Goal: Task Accomplishment & Management: Use online tool/utility

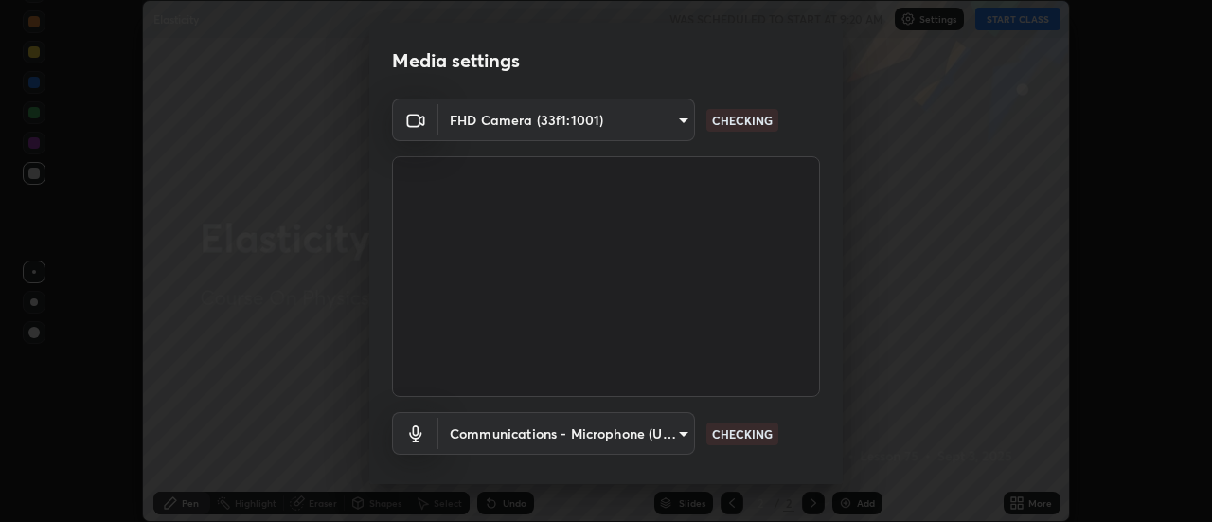
scroll to position [99, 0]
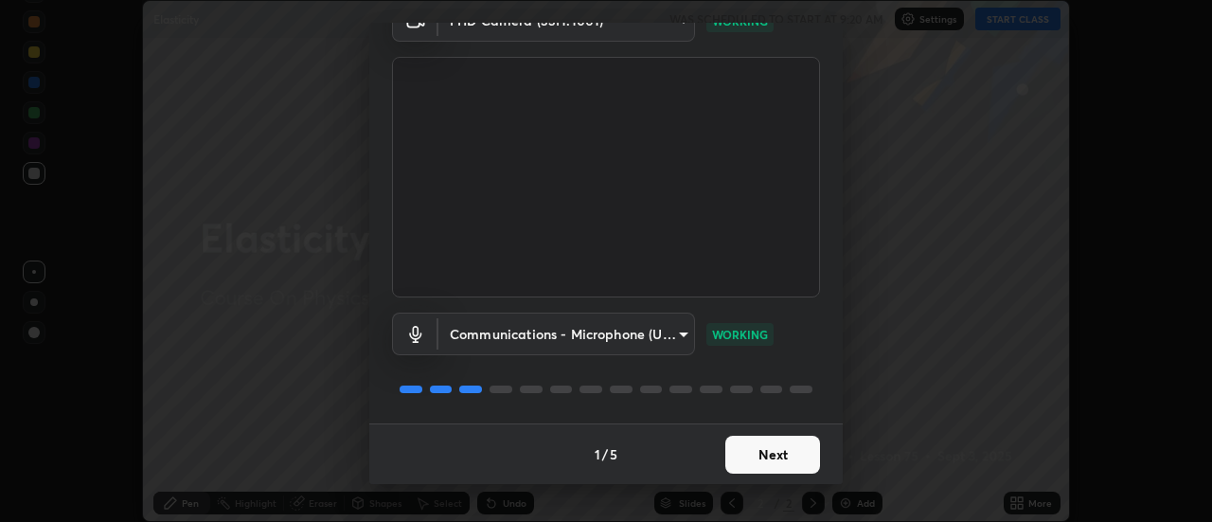
click at [784, 450] on button "Next" at bounding box center [772, 455] width 95 height 38
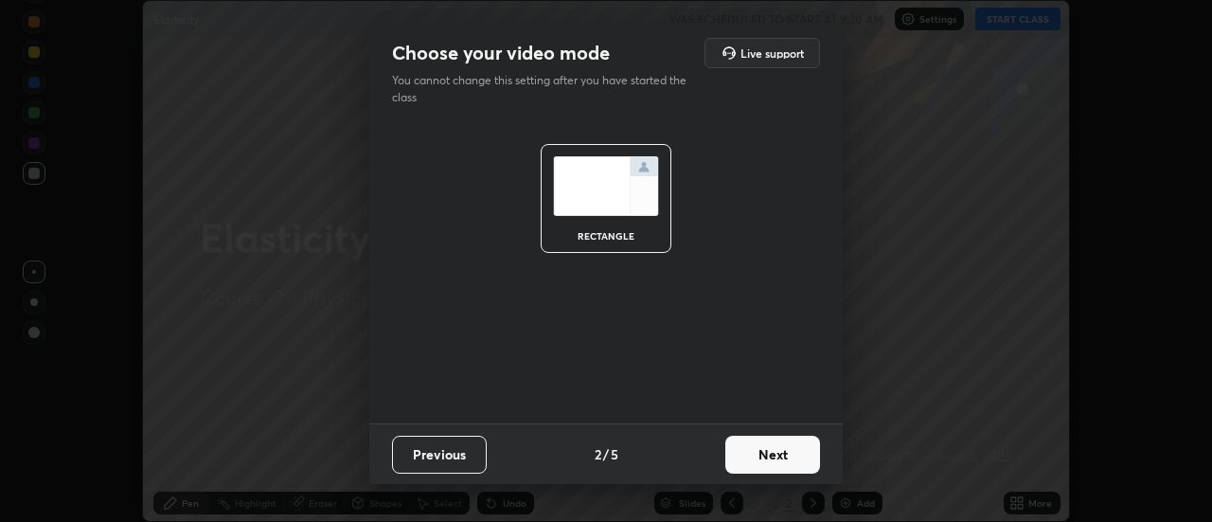
scroll to position [0, 0]
click at [794, 452] on button "Next" at bounding box center [772, 455] width 95 height 38
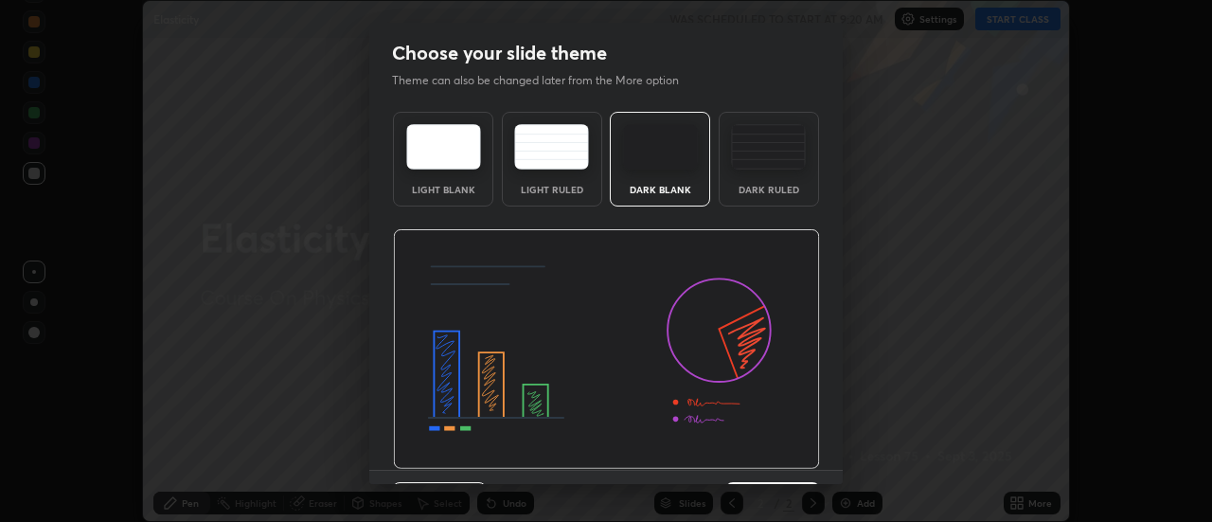
click at [797, 186] on div "Dark Ruled" at bounding box center [769, 189] width 76 height 9
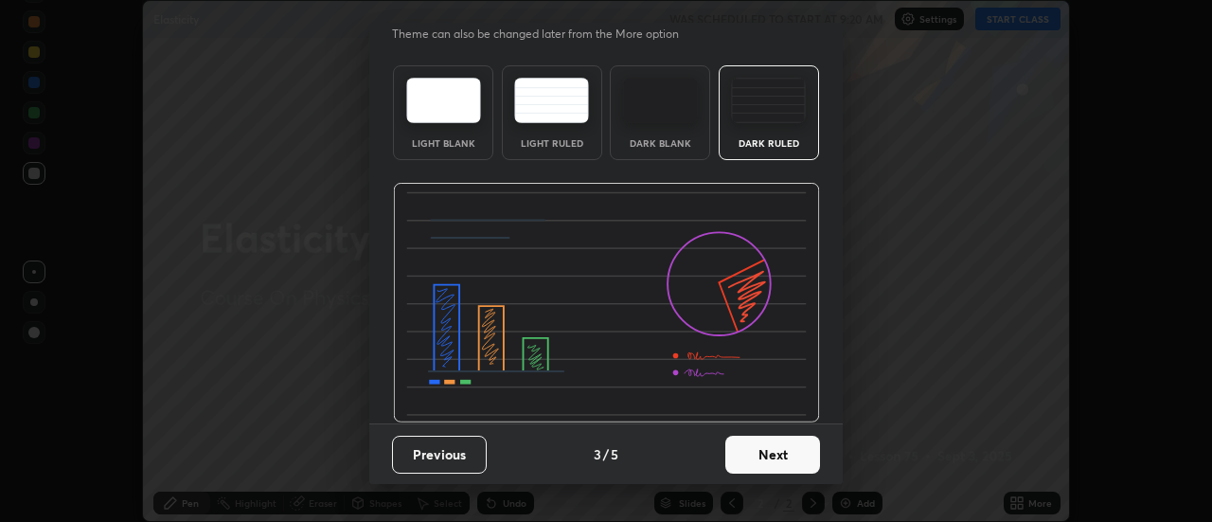
click at [775, 454] on button "Next" at bounding box center [772, 455] width 95 height 38
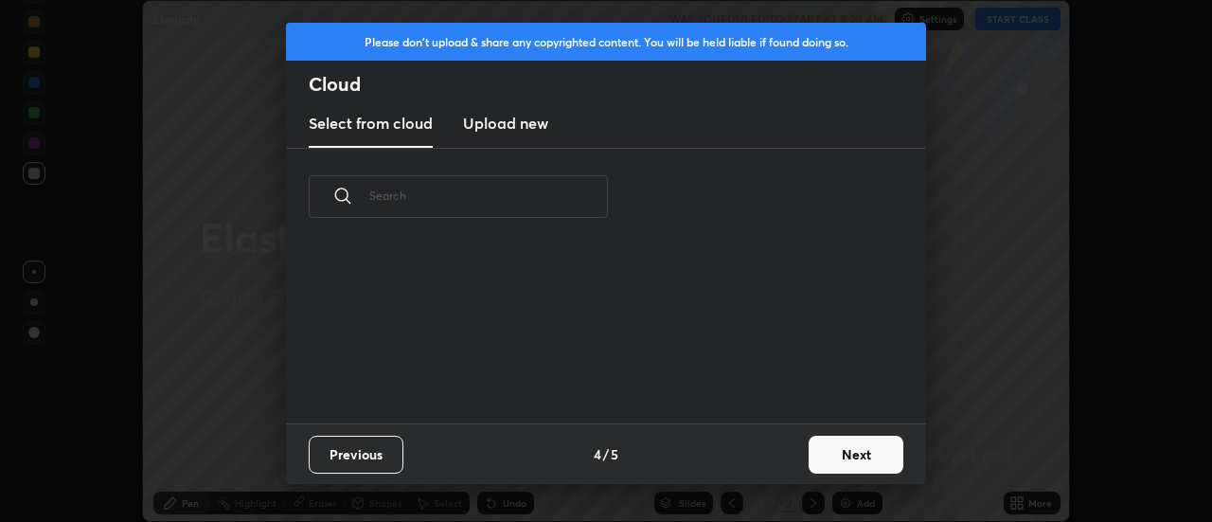
scroll to position [0, 0]
click at [829, 458] on button "Next" at bounding box center [856, 455] width 95 height 38
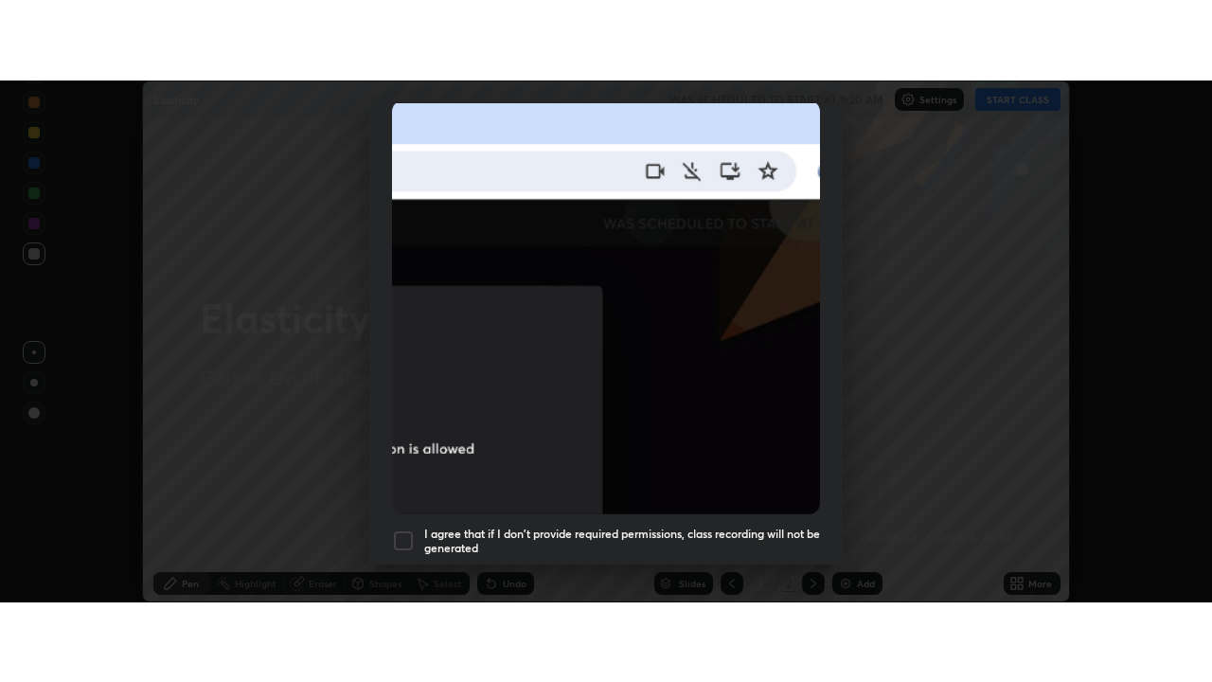
scroll to position [486, 0]
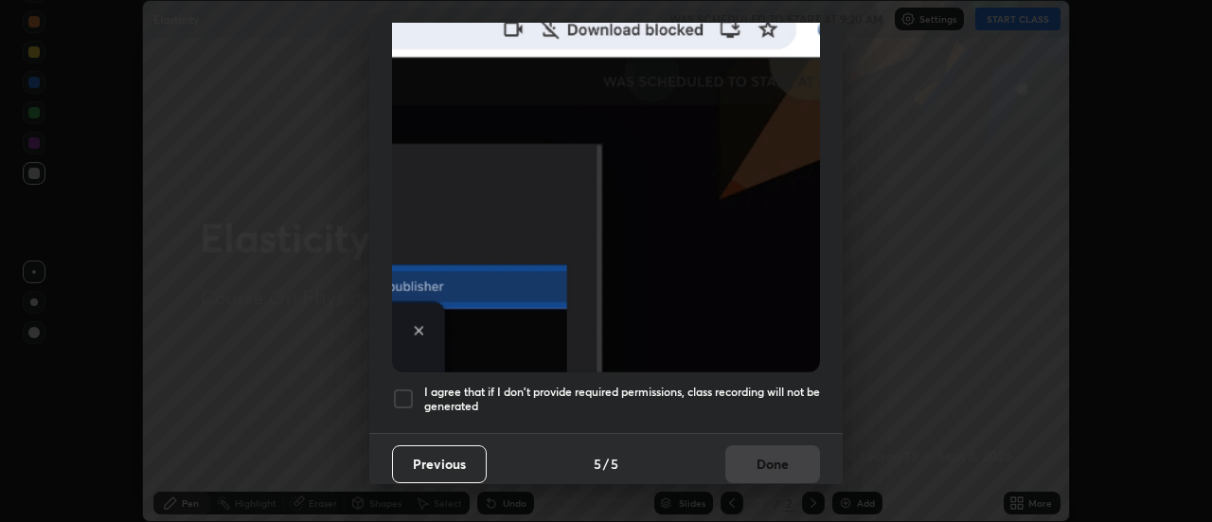
click at [408, 396] on div at bounding box center [403, 398] width 23 height 23
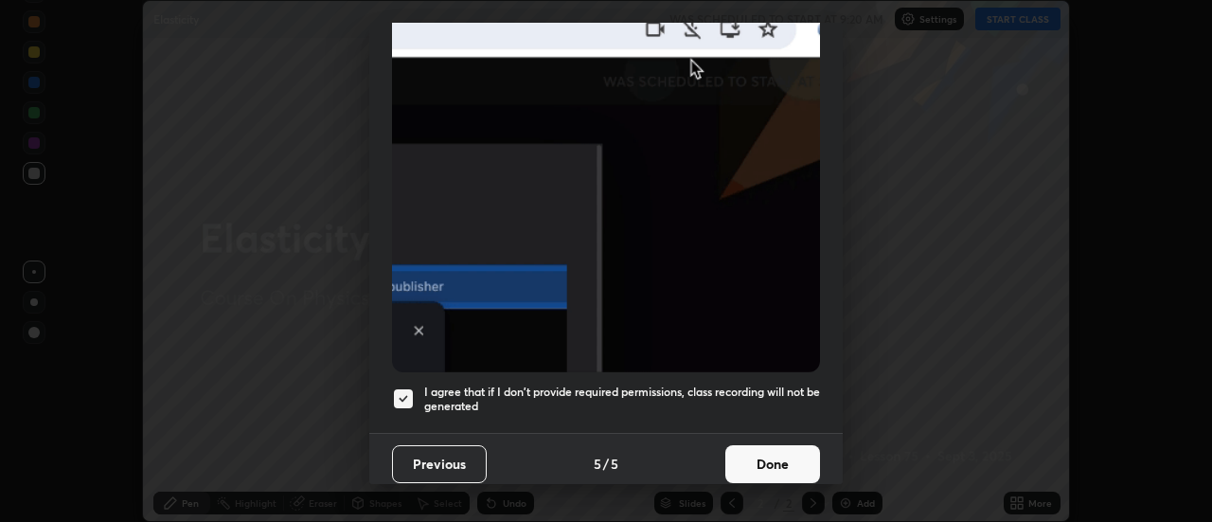
click at [774, 451] on button "Done" at bounding box center [772, 464] width 95 height 38
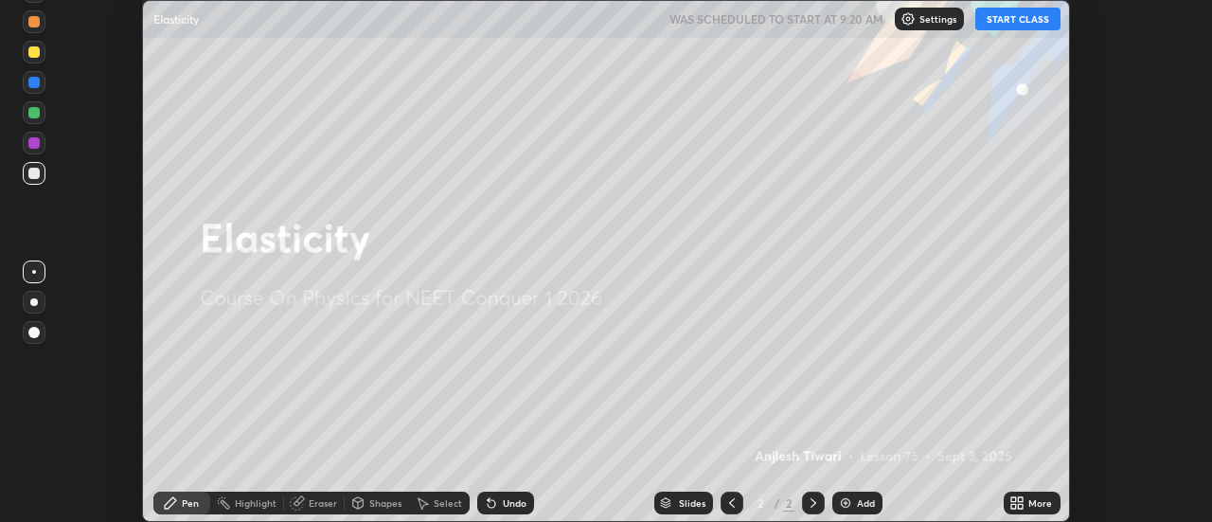
click at [855, 504] on div "Add" at bounding box center [857, 502] width 50 height 23
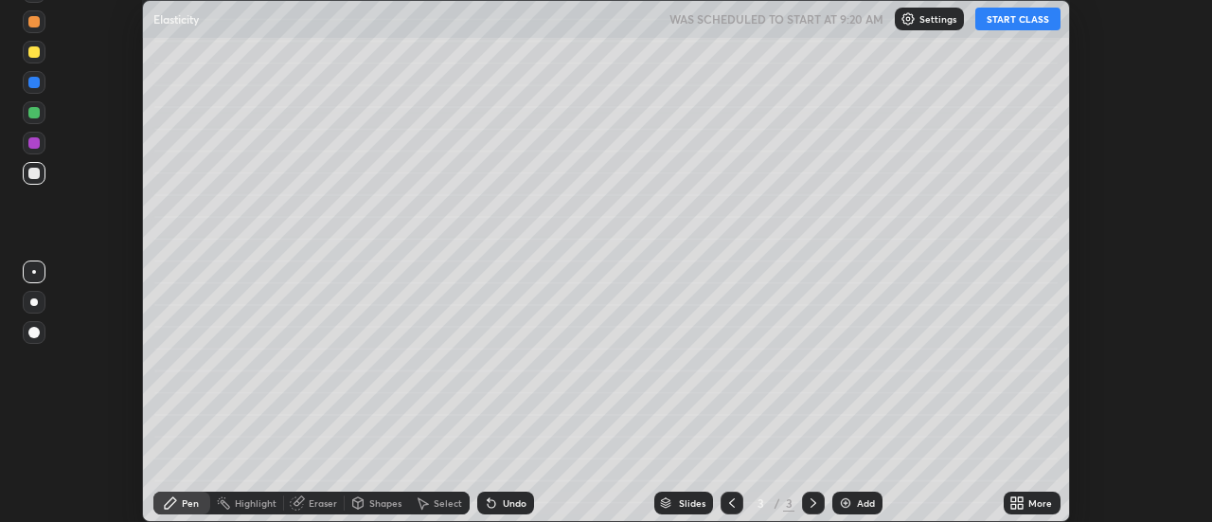
click at [1027, 506] on div "More" at bounding box center [1032, 502] width 57 height 23
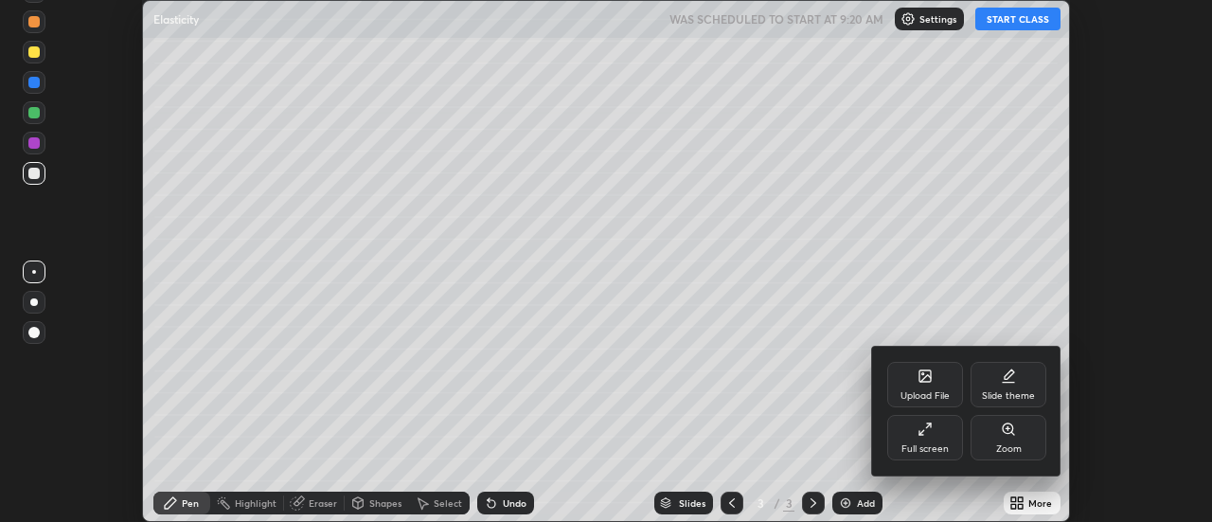
click at [915, 435] on div "Full screen" at bounding box center [925, 437] width 76 height 45
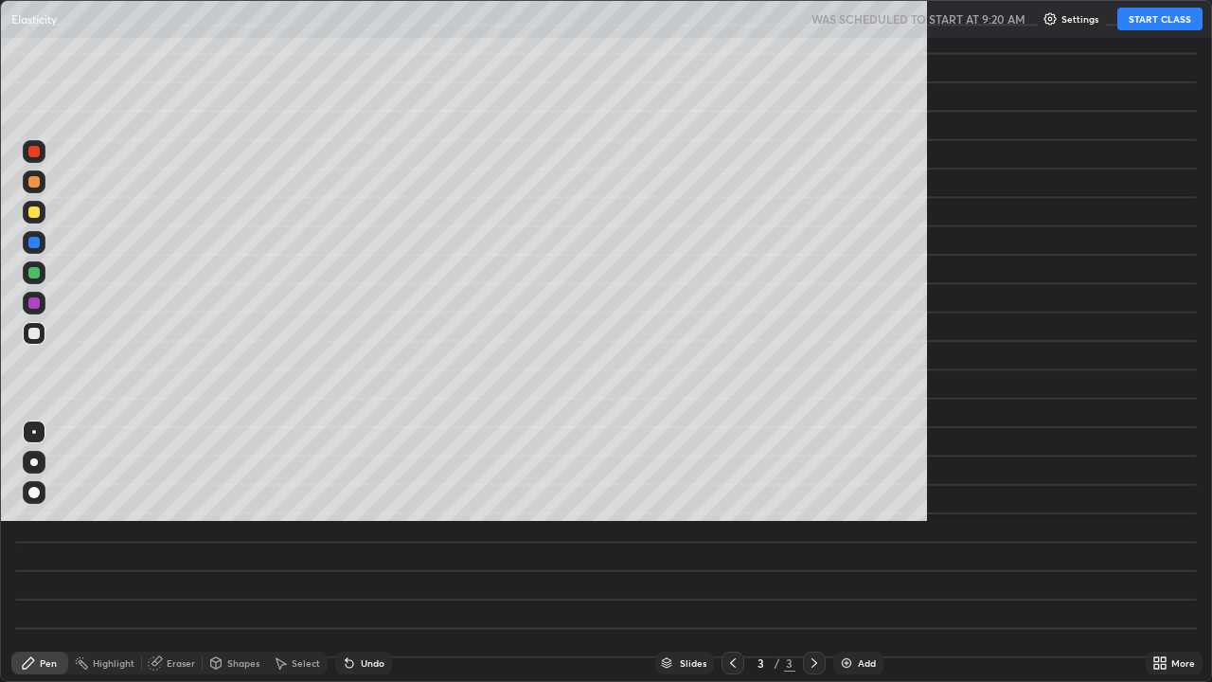
scroll to position [682, 1212]
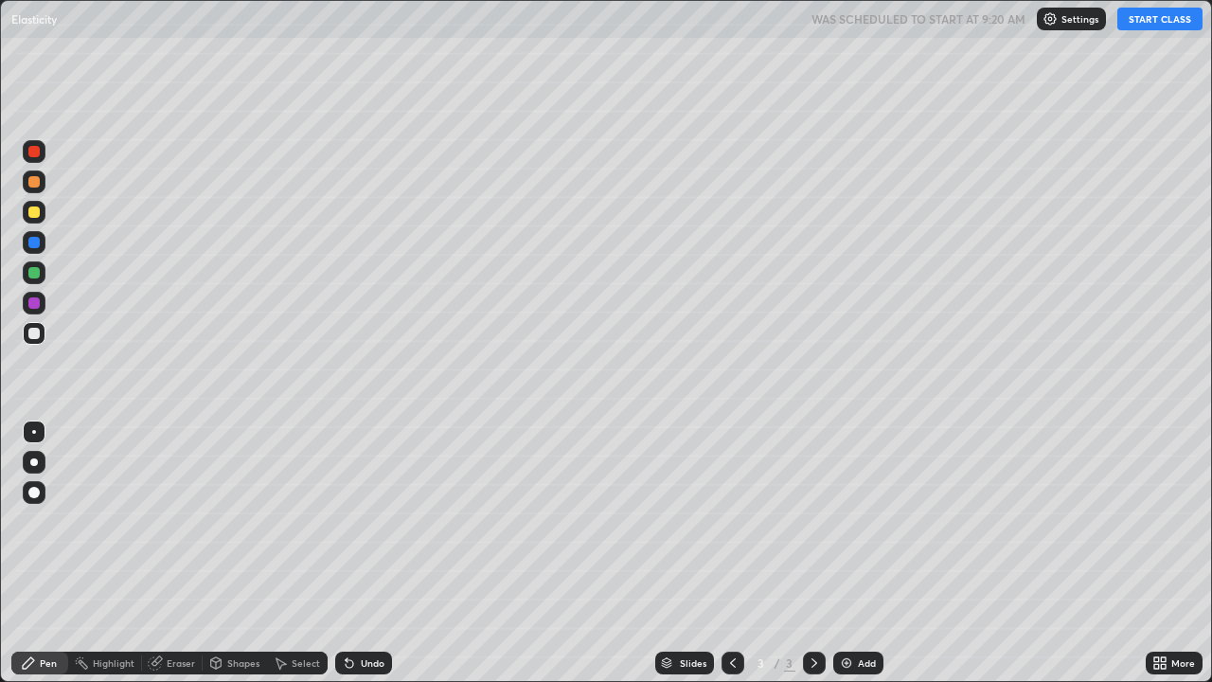
click at [1162, 22] on button "START CLASS" at bounding box center [1159, 19] width 85 height 23
click at [34, 462] on div at bounding box center [34, 462] width 8 height 8
click at [234, 521] on div "Shapes" at bounding box center [243, 662] width 32 height 9
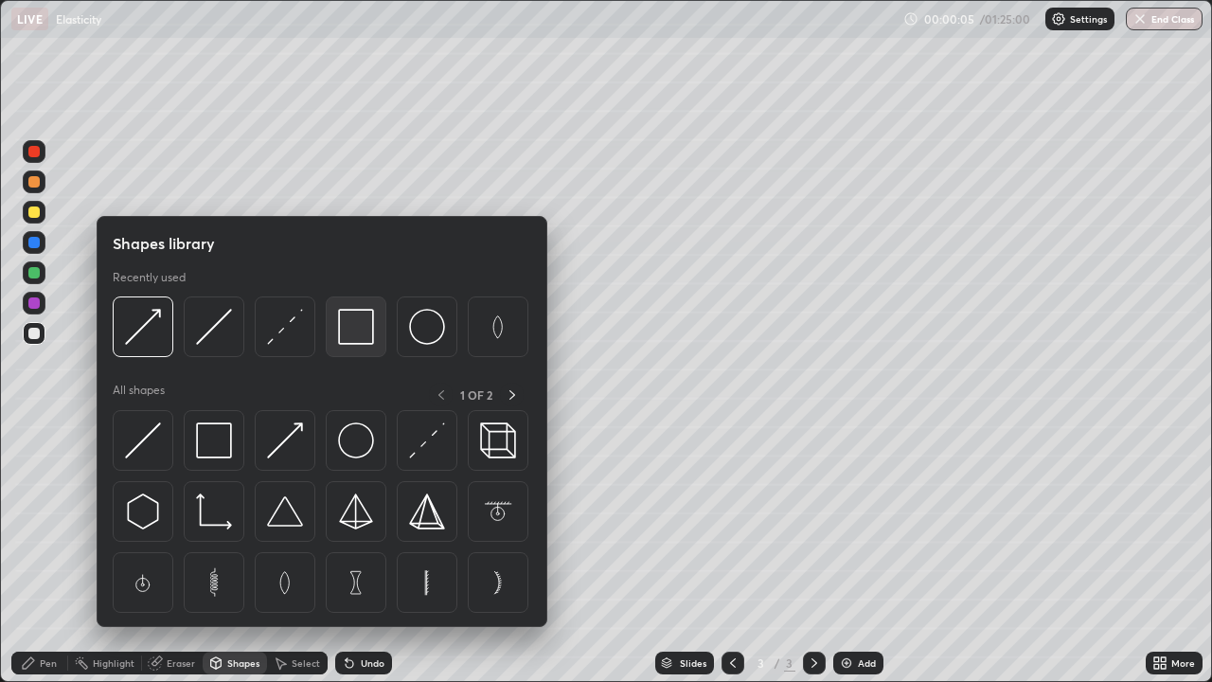
click at [364, 336] on img at bounding box center [356, 327] width 36 height 36
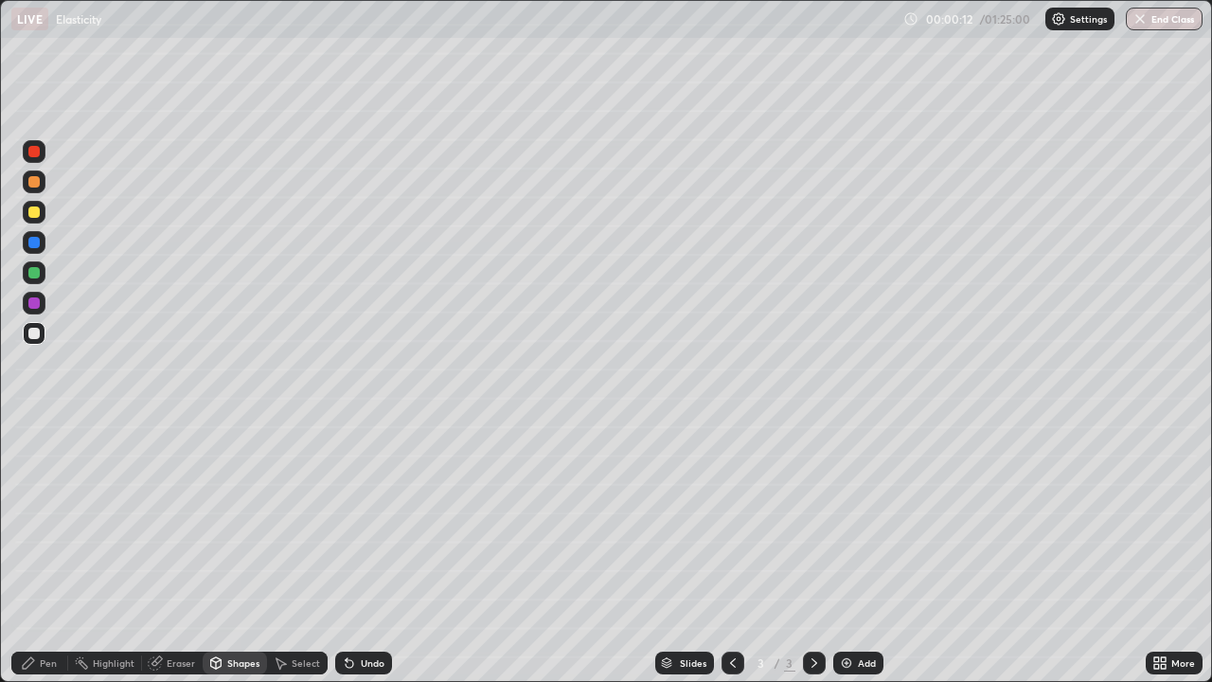
click at [46, 521] on div "Pen" at bounding box center [48, 662] width 17 height 9
click at [35, 431] on div at bounding box center [34, 432] width 4 height 4
click at [229, 521] on div "Shapes" at bounding box center [243, 662] width 32 height 9
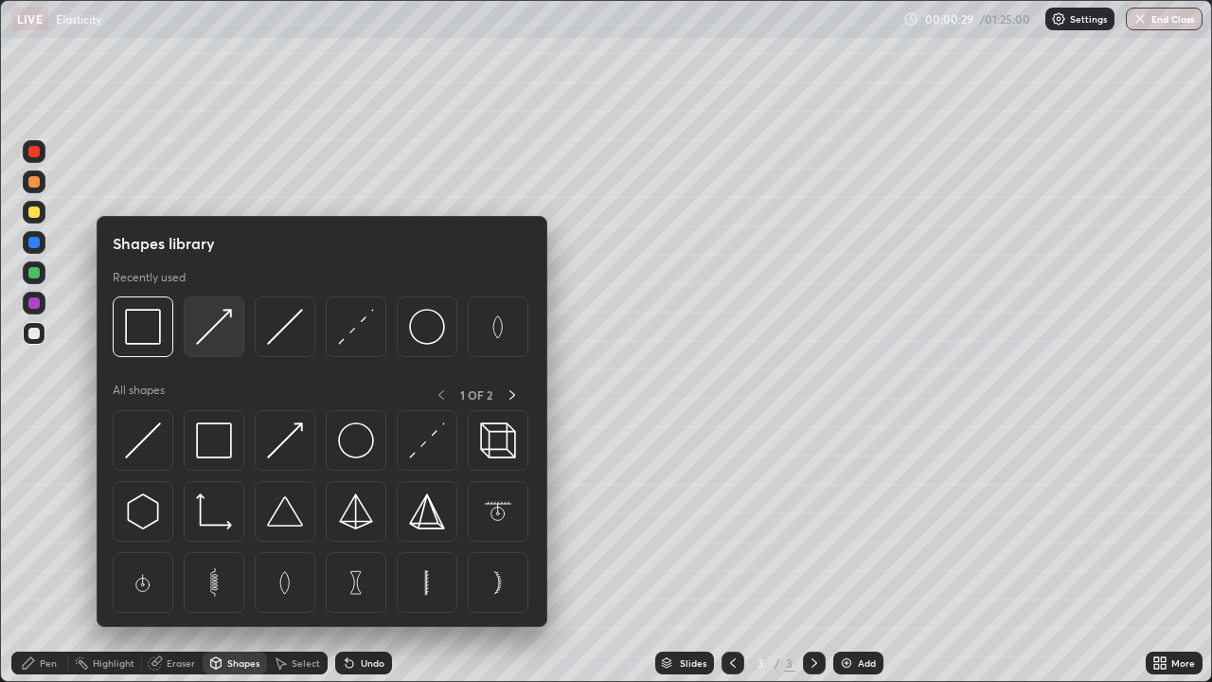
click at [223, 319] on img at bounding box center [214, 327] width 36 height 36
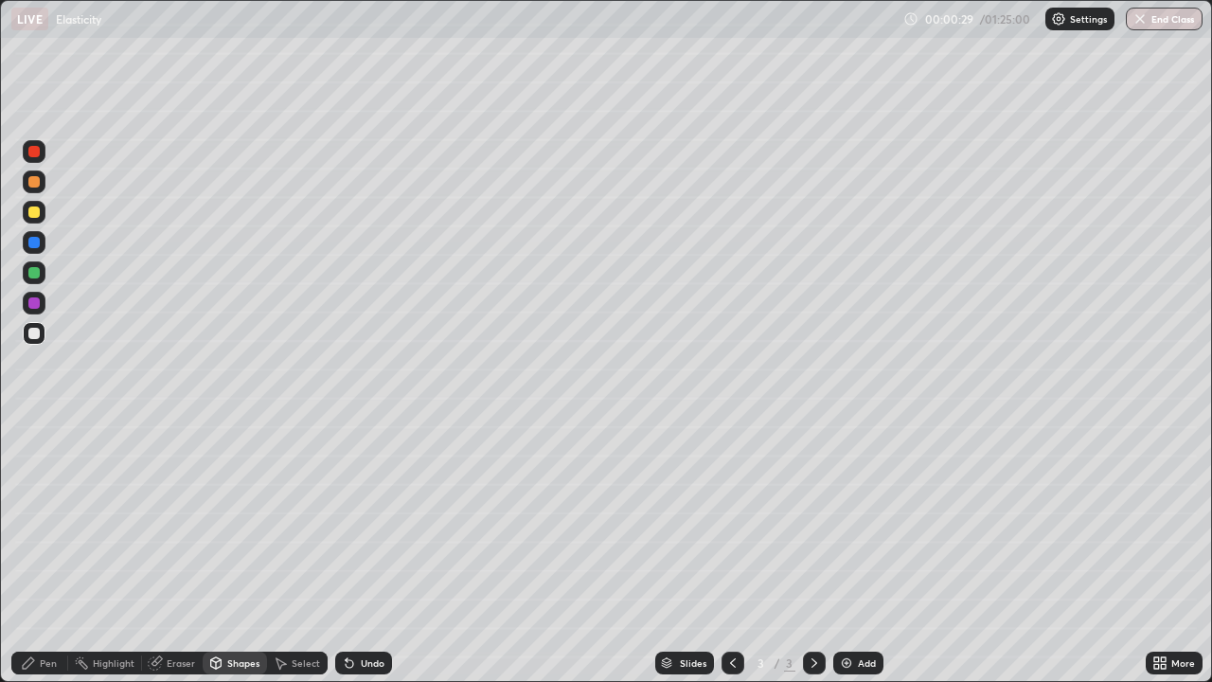
click at [41, 273] on div at bounding box center [34, 272] width 23 height 23
click at [44, 521] on div "Pen" at bounding box center [48, 662] width 17 height 9
click at [35, 333] on div at bounding box center [33, 333] width 11 height 11
click at [41, 188] on div at bounding box center [34, 181] width 23 height 23
click at [173, 521] on div "Eraser" at bounding box center [181, 662] width 28 height 9
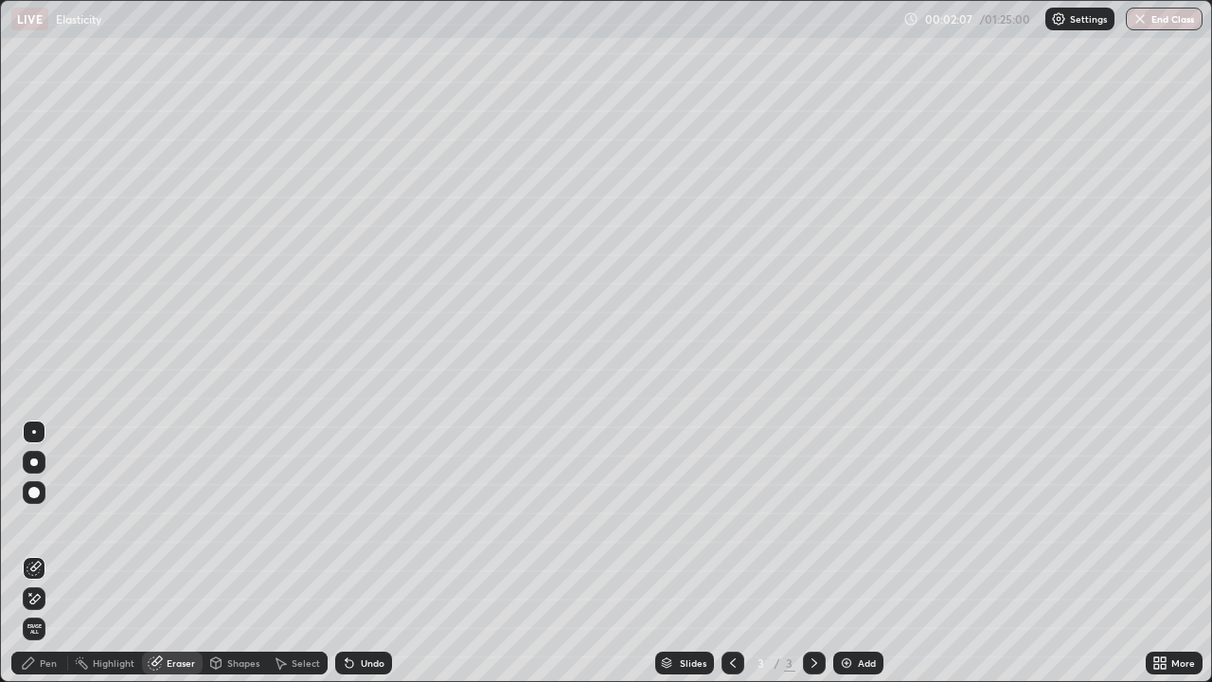
click at [49, 521] on div "Pen" at bounding box center [48, 662] width 17 height 9
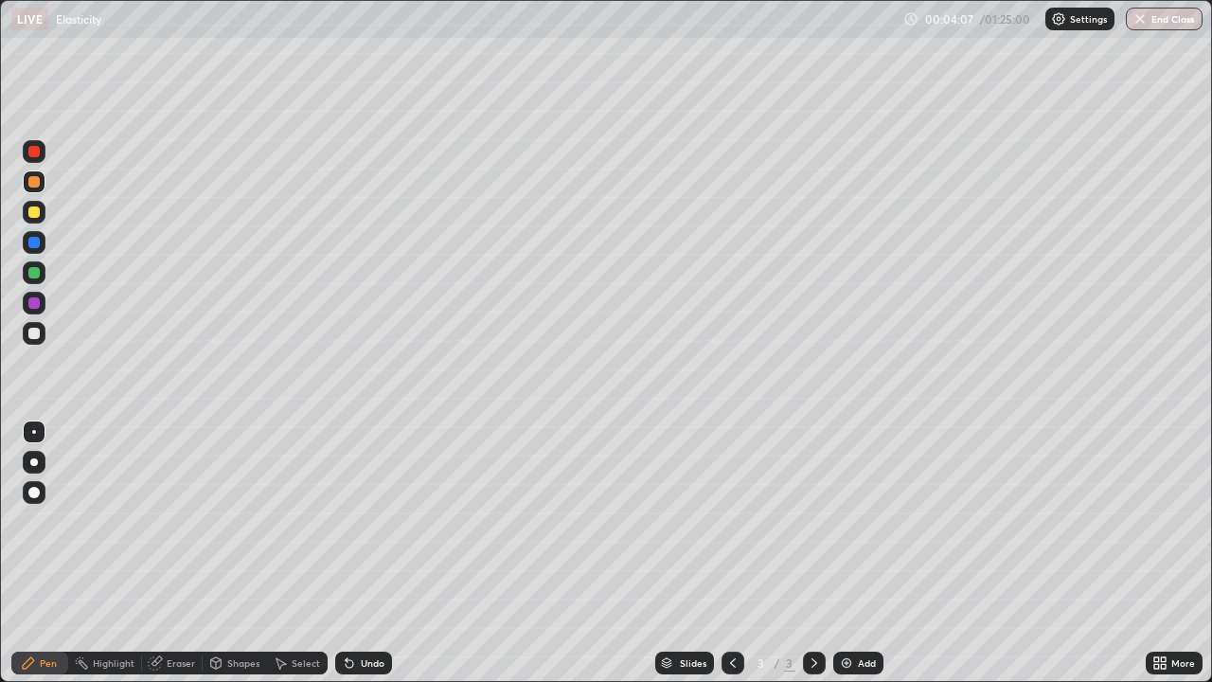
click at [187, 521] on div "Eraser" at bounding box center [181, 662] width 28 height 9
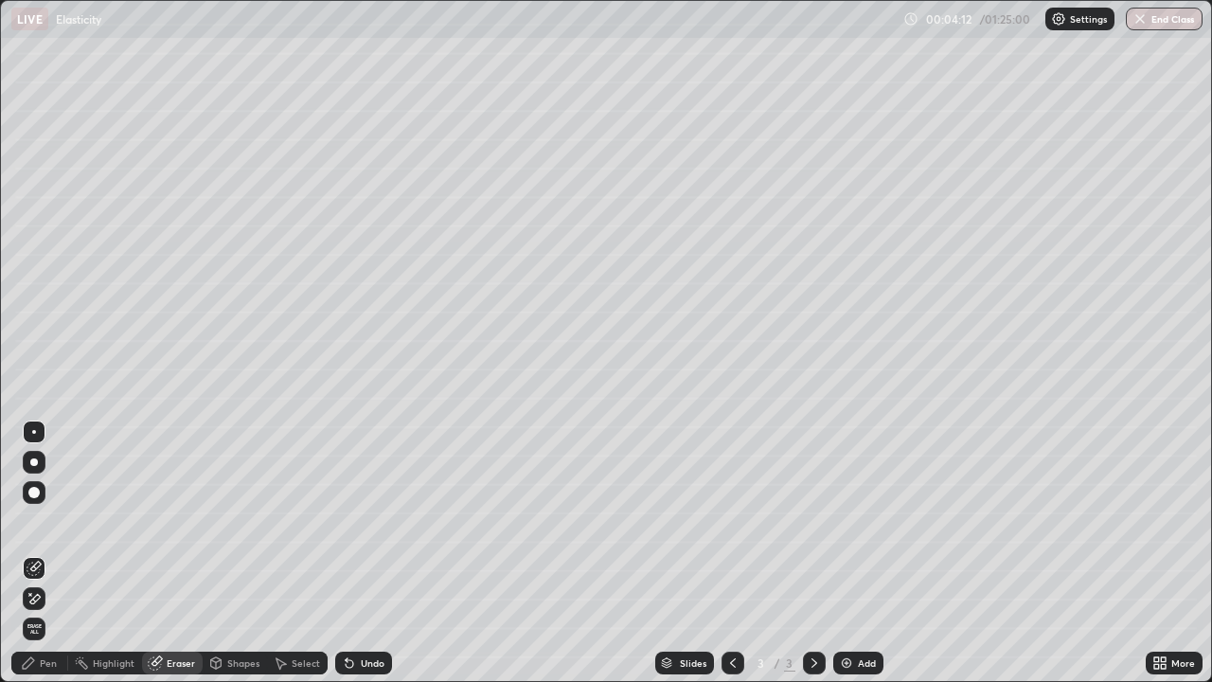
click at [48, 521] on div "Pen" at bounding box center [48, 662] width 17 height 9
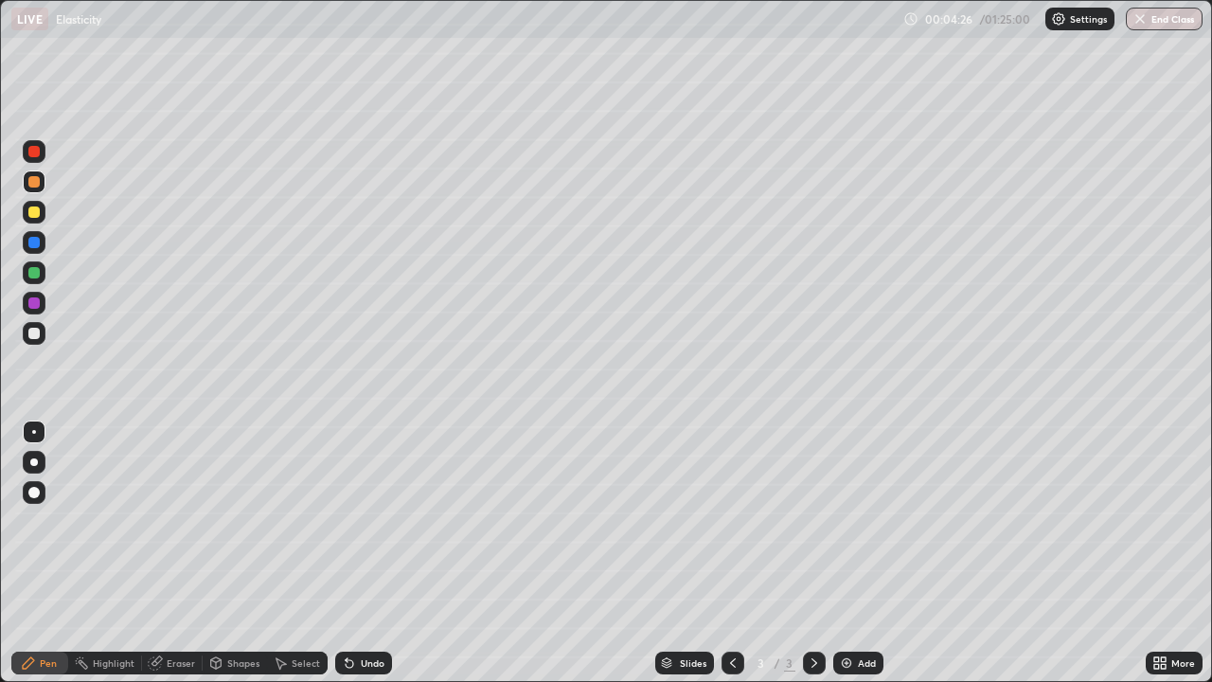
click at [35, 334] on div at bounding box center [33, 333] width 11 height 11
click at [362, 521] on div "Undo" at bounding box center [373, 662] width 24 height 9
click at [358, 521] on div "Undo" at bounding box center [363, 662] width 57 height 23
click at [174, 521] on div "Eraser" at bounding box center [172, 662] width 61 height 23
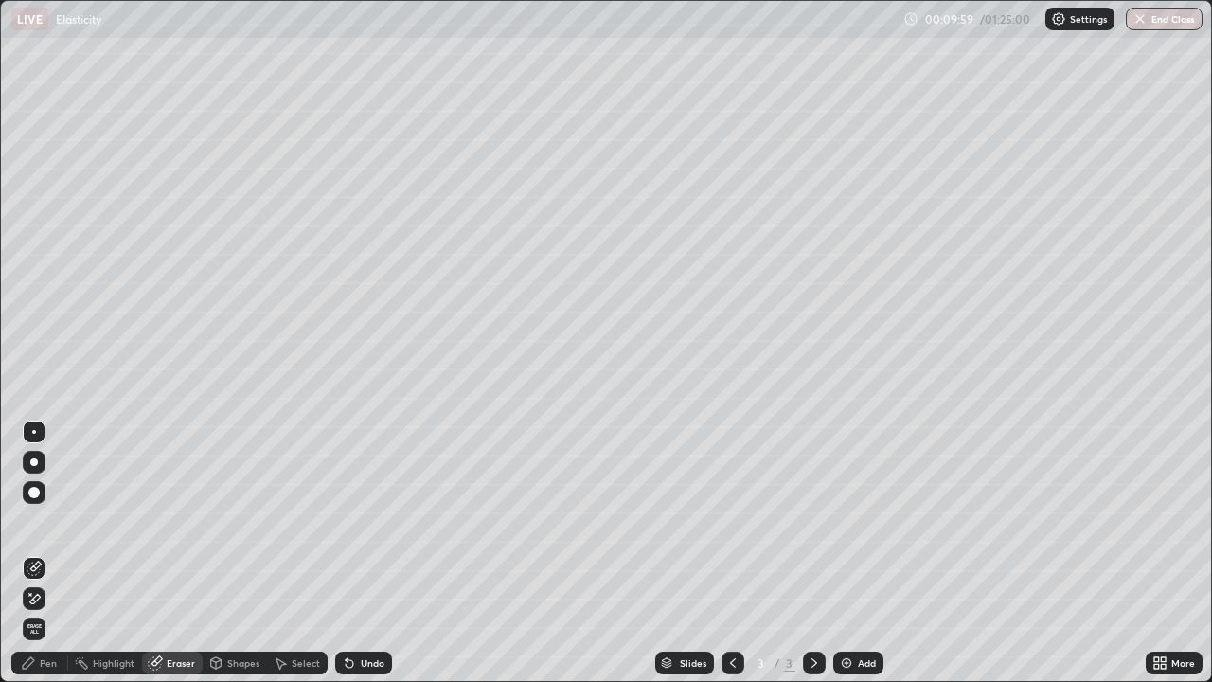
click at [347, 521] on icon at bounding box center [350, 664] width 8 height 8
click at [45, 521] on div "Pen" at bounding box center [48, 662] width 17 height 9
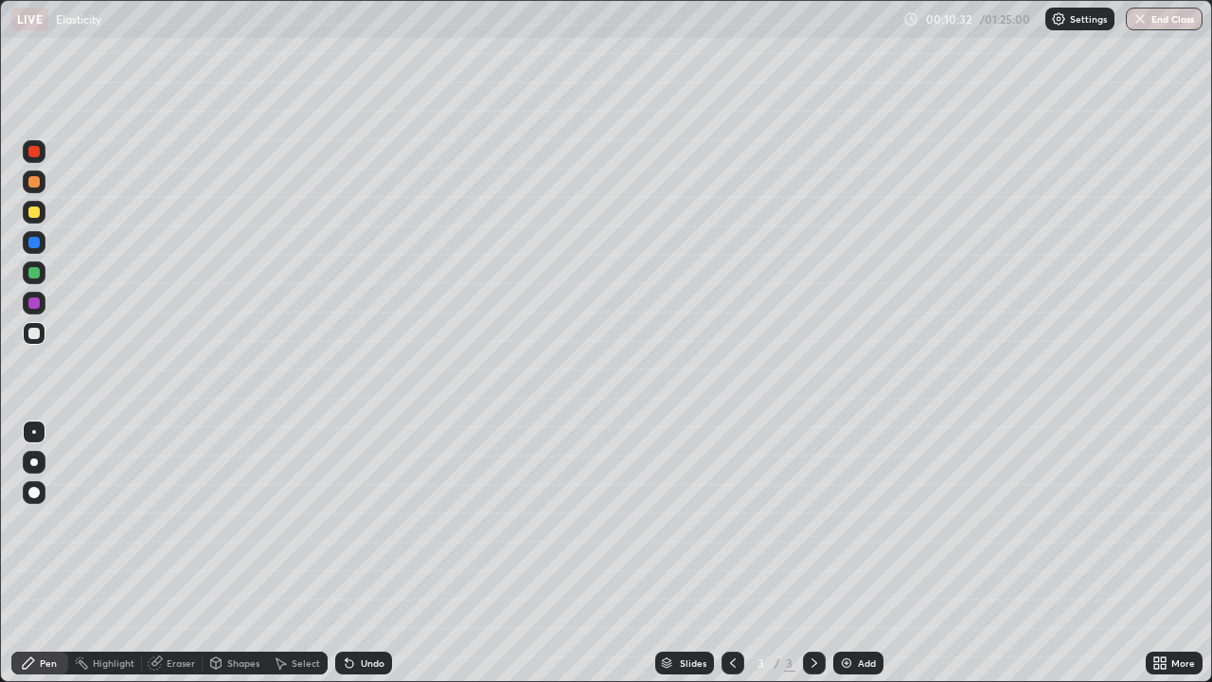
click at [38, 182] on div at bounding box center [33, 181] width 11 height 11
click at [34, 334] on div at bounding box center [33, 333] width 11 height 11
click at [175, 521] on div "Eraser" at bounding box center [181, 662] width 28 height 9
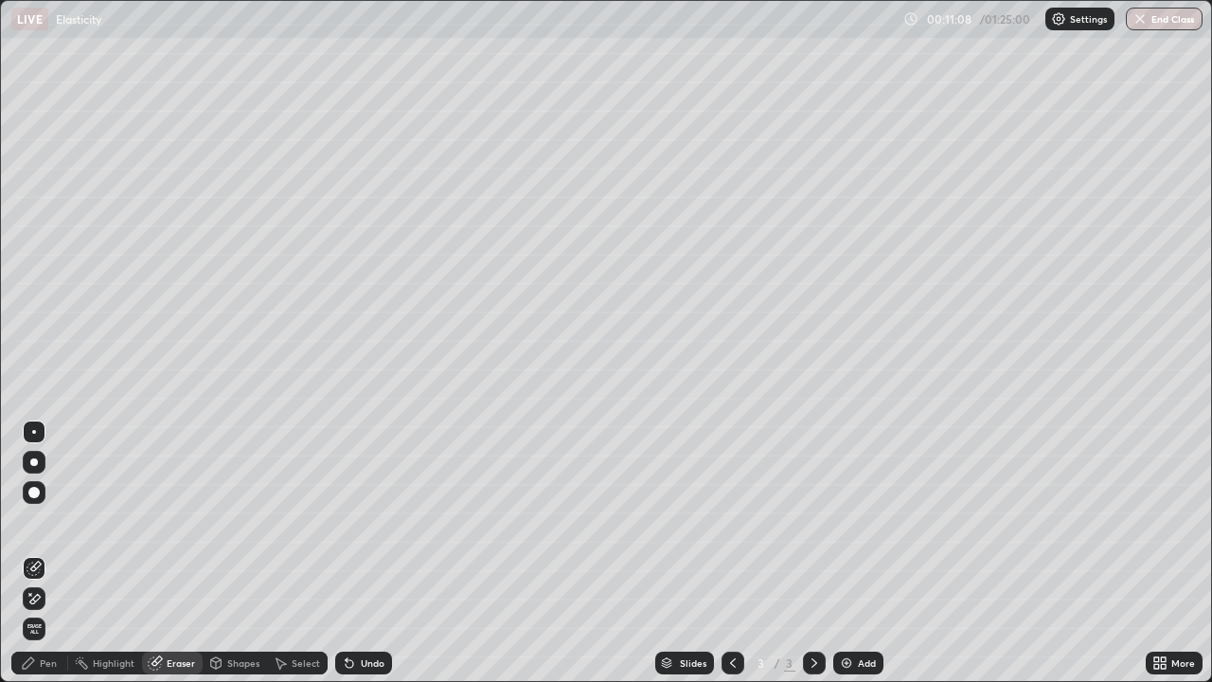
click at [45, 521] on div "Pen" at bounding box center [48, 662] width 17 height 9
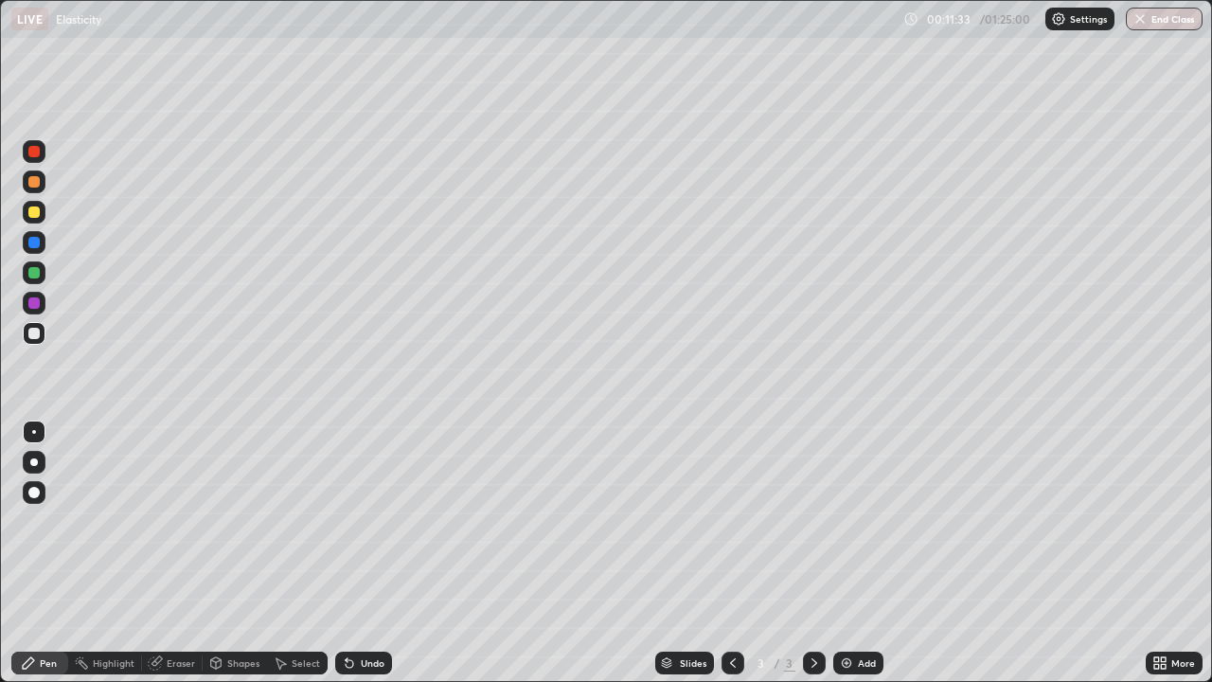
click at [39, 185] on div at bounding box center [33, 181] width 11 height 11
click at [346, 521] on icon at bounding box center [350, 664] width 8 height 8
click at [171, 521] on div "Eraser" at bounding box center [172, 662] width 61 height 23
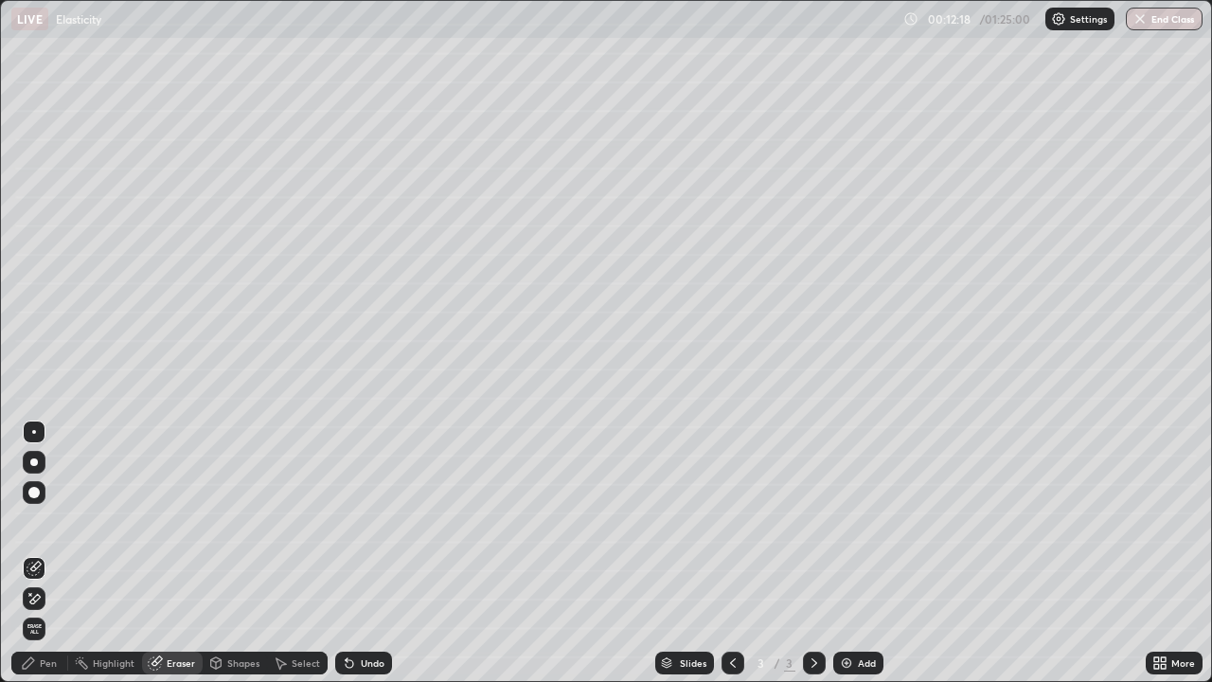
click at [48, 521] on div "Pen" at bounding box center [39, 662] width 57 height 23
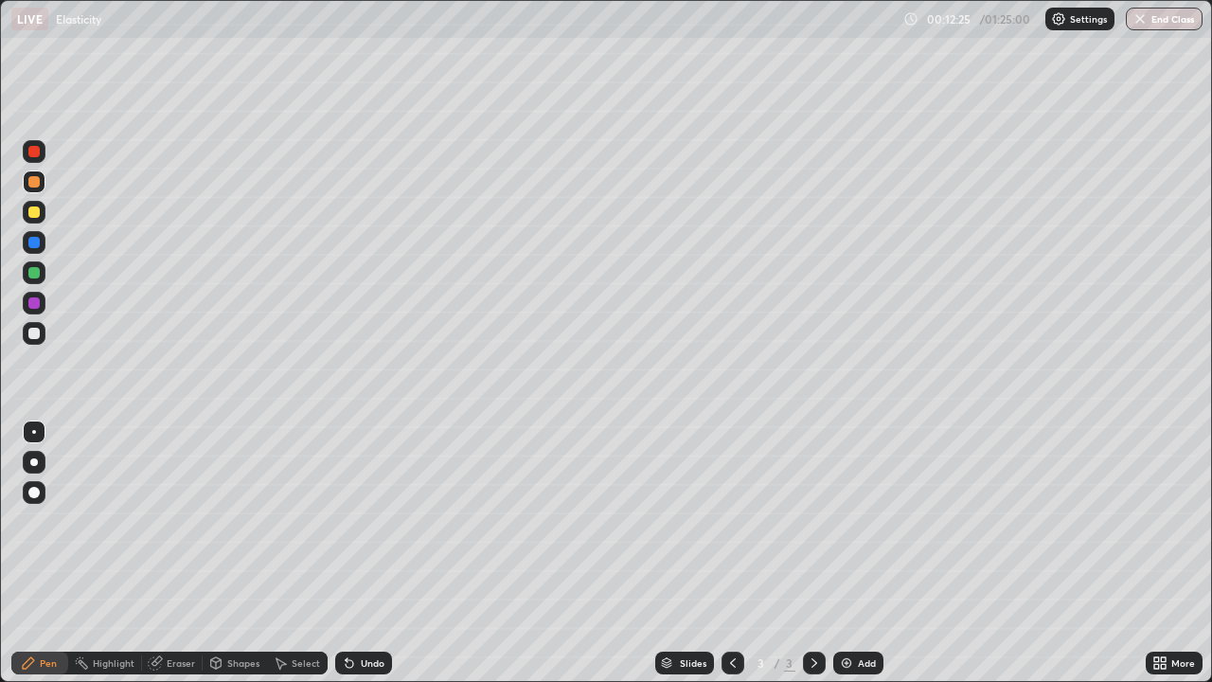
click at [175, 521] on div "Eraser" at bounding box center [181, 662] width 28 height 9
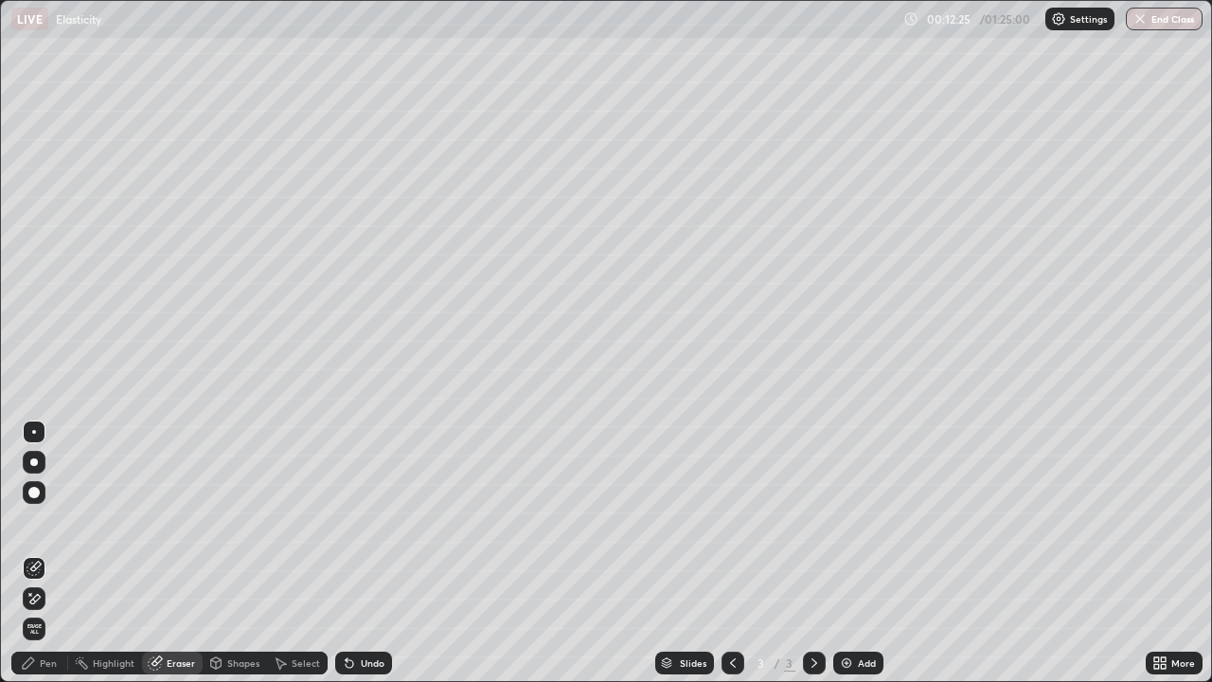
click at [234, 521] on div "Shapes" at bounding box center [243, 662] width 32 height 9
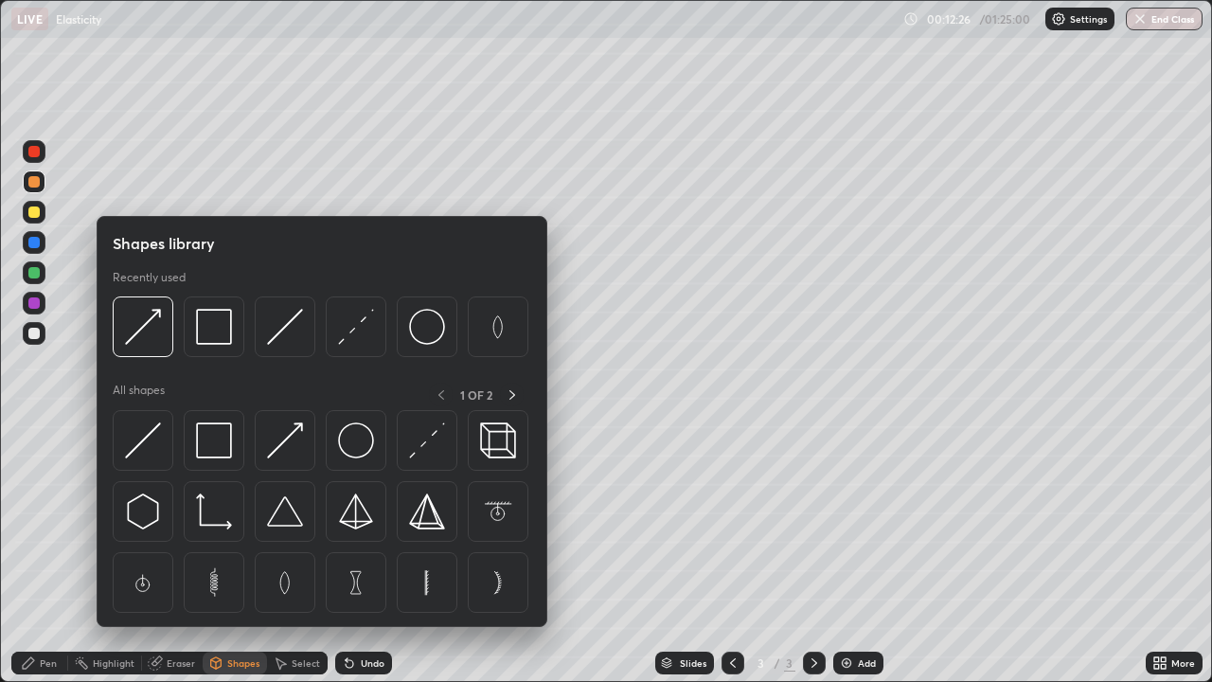
click at [297, 521] on div "Select" at bounding box center [306, 662] width 28 height 9
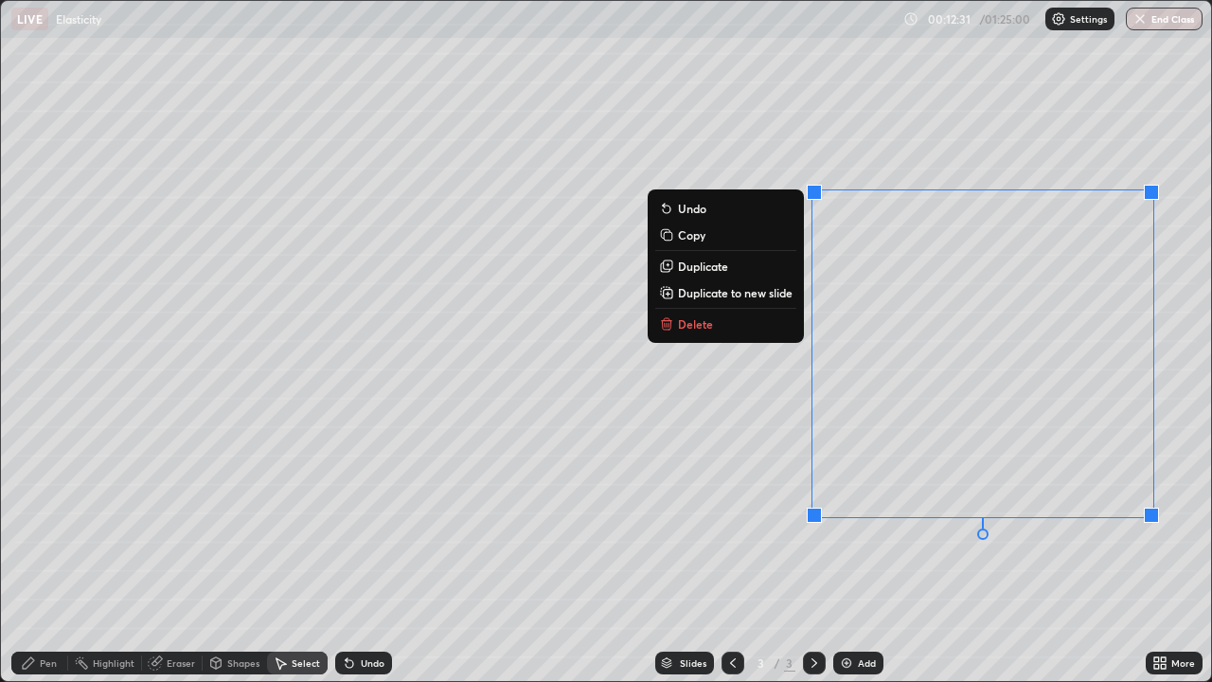
click at [722, 329] on button "Delete" at bounding box center [725, 323] width 141 height 23
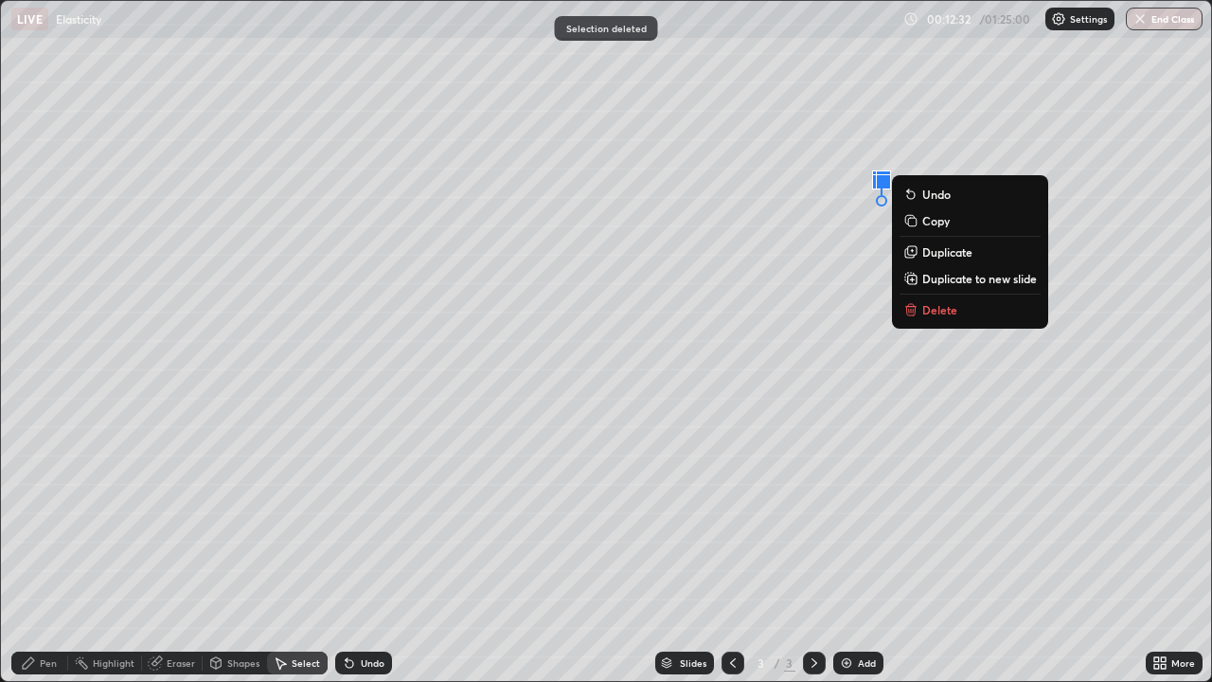
click at [932, 306] on p "Delete" at bounding box center [939, 309] width 35 height 15
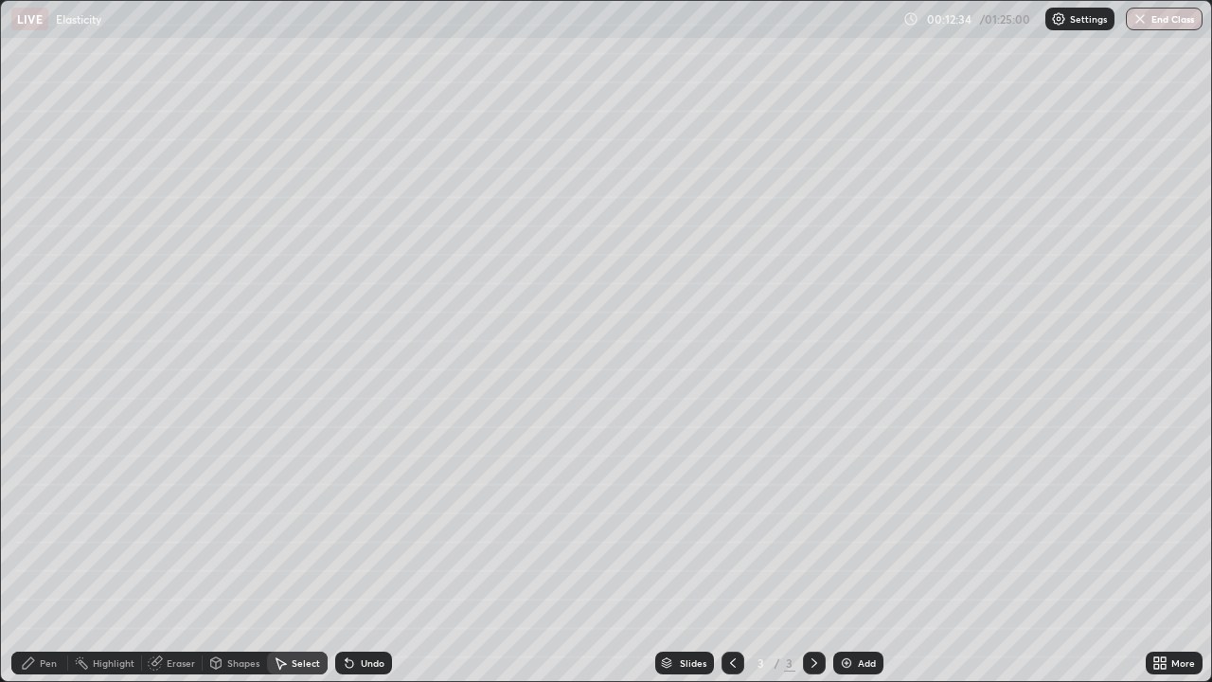
click at [45, 521] on div "Pen" at bounding box center [48, 662] width 17 height 9
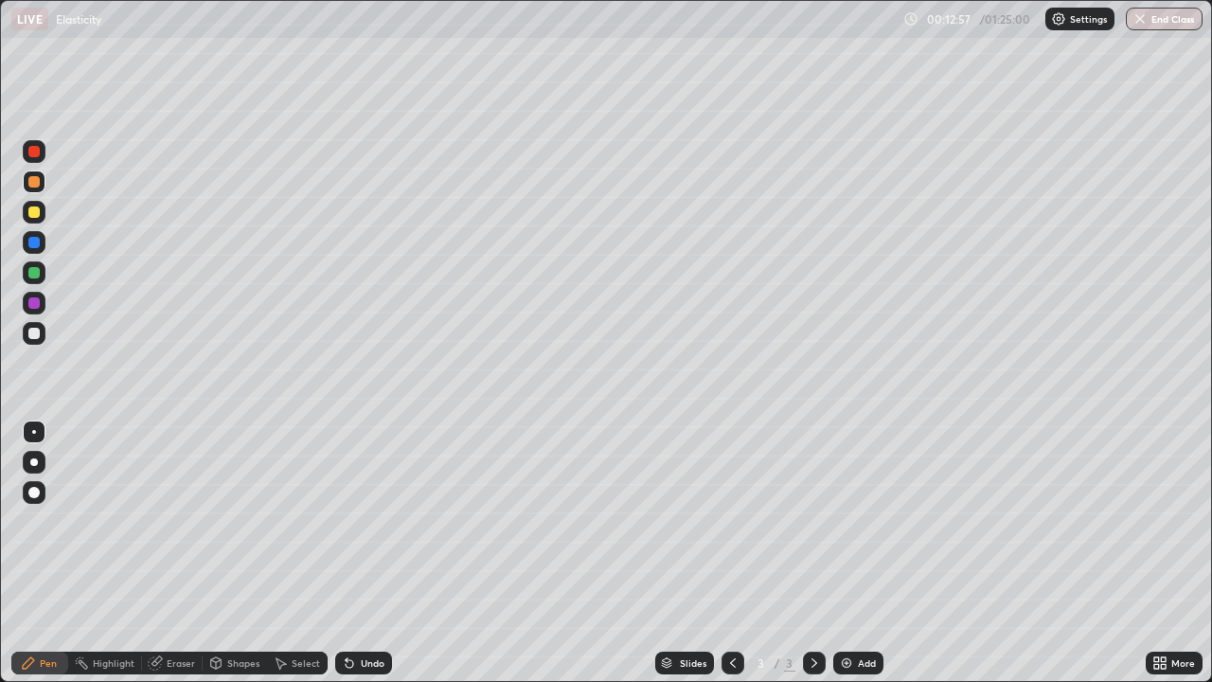
click at [361, 521] on div "Undo" at bounding box center [373, 662] width 24 height 9
click at [38, 344] on div at bounding box center [34, 333] width 23 height 23
click at [846, 521] on img at bounding box center [846, 662] width 15 height 15
click at [39, 334] on div at bounding box center [33, 333] width 11 height 11
click at [232, 521] on div "Shapes" at bounding box center [243, 662] width 32 height 9
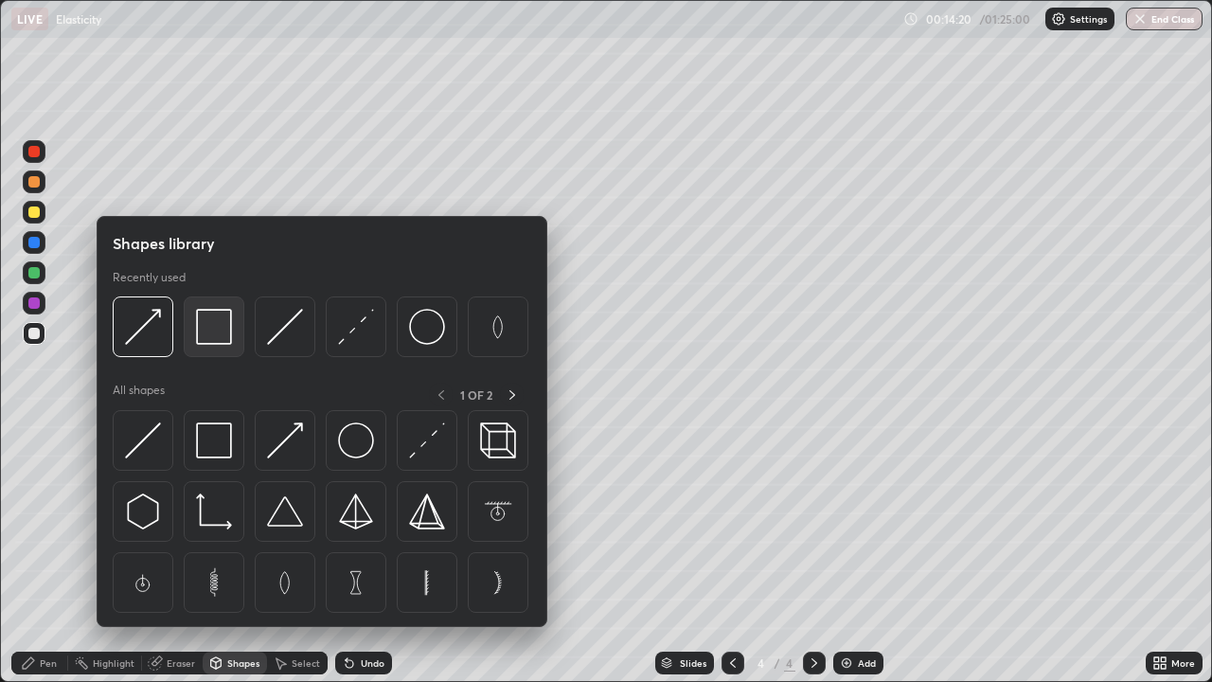
click at [210, 345] on div at bounding box center [214, 326] width 61 height 61
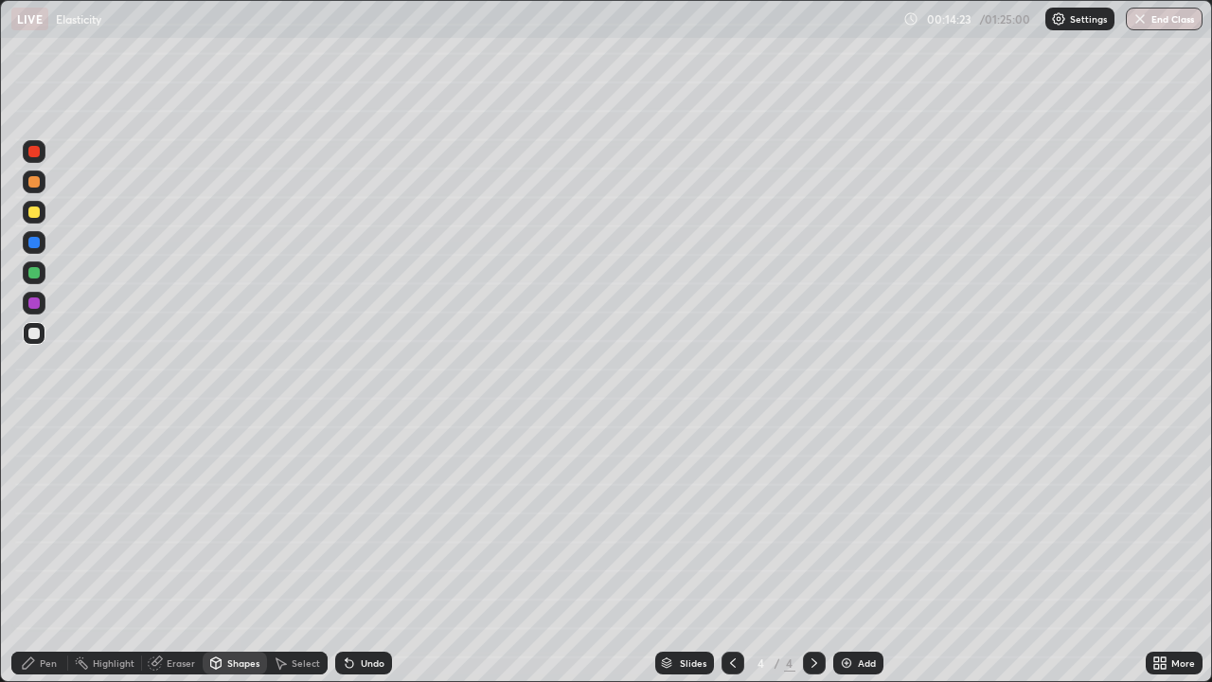
click at [37, 521] on div "Pen" at bounding box center [39, 662] width 57 height 23
click at [245, 521] on div "Shapes" at bounding box center [235, 662] width 64 height 23
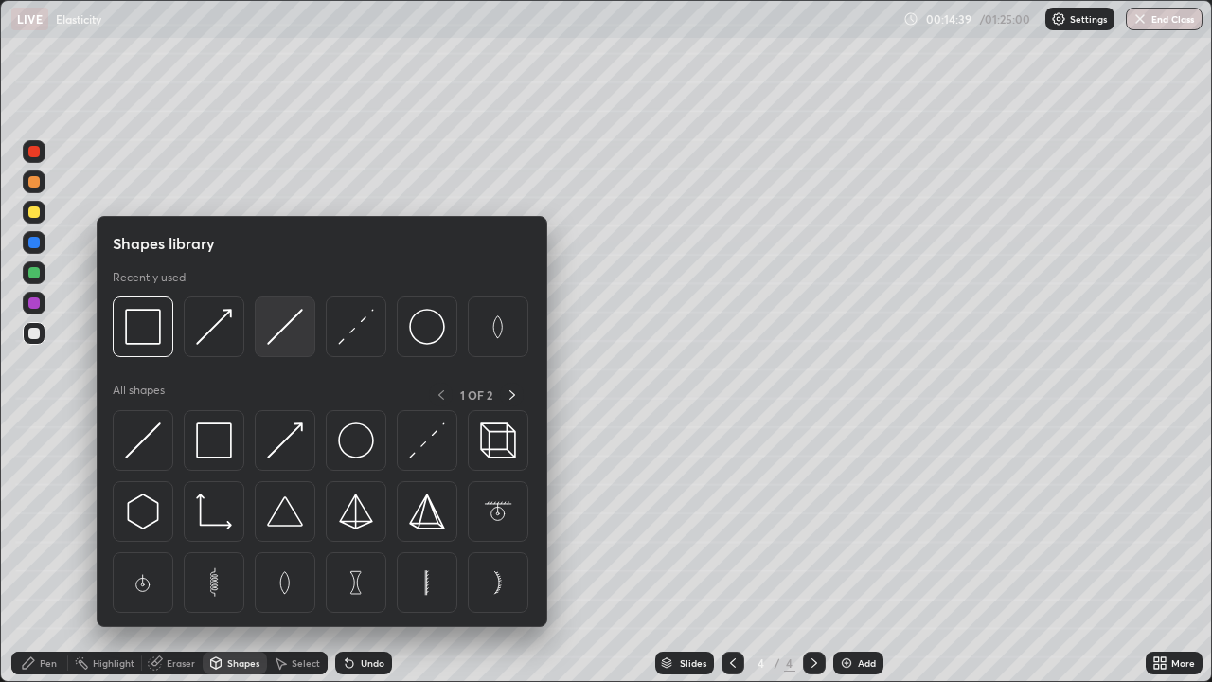
click at [288, 341] on img at bounding box center [285, 327] width 36 height 36
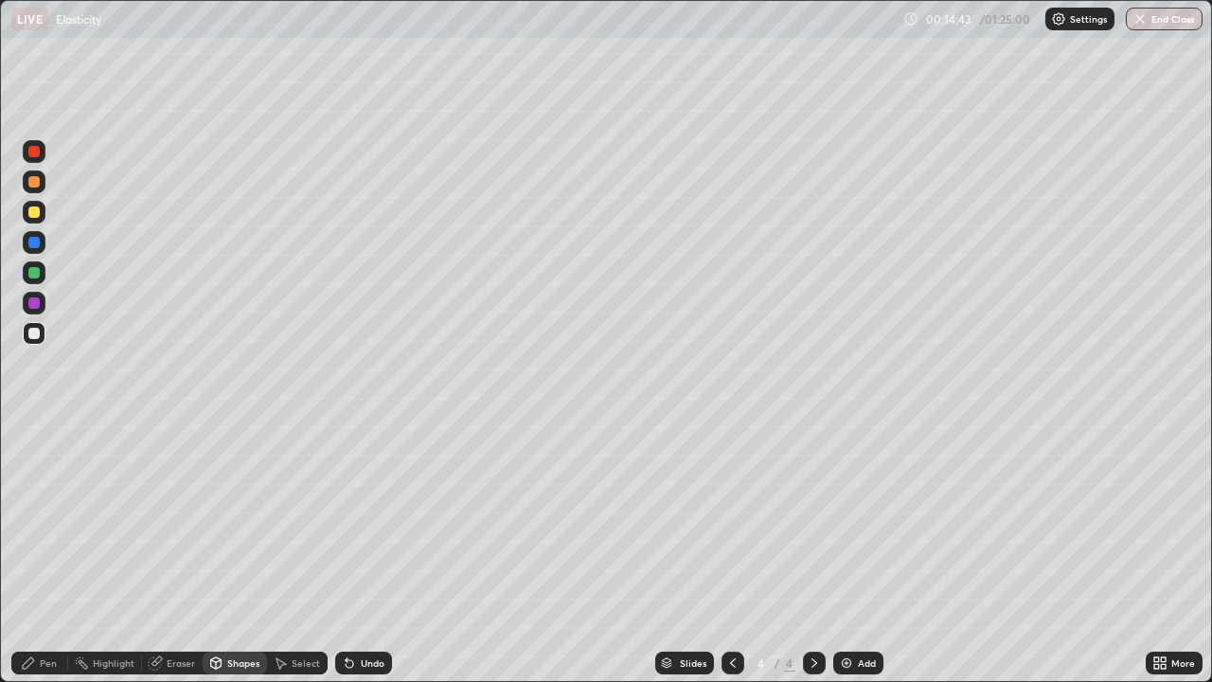
click at [50, 521] on div "Pen" at bounding box center [48, 662] width 17 height 9
click at [34, 463] on div at bounding box center [34, 462] width 8 height 8
click at [42, 187] on div at bounding box center [34, 181] width 23 height 23
click at [34, 432] on div at bounding box center [34, 432] width 4 height 4
click at [37, 334] on div at bounding box center [33, 333] width 11 height 11
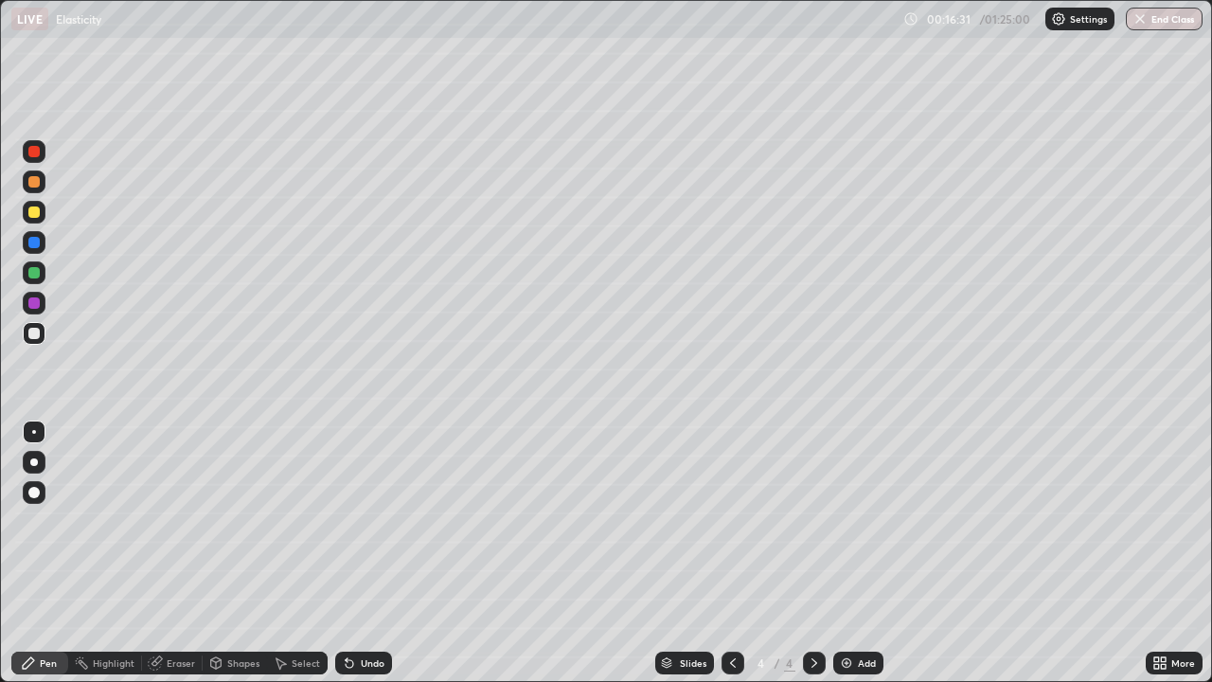
click at [34, 432] on div at bounding box center [34, 432] width 4 height 4
click at [35, 182] on div at bounding box center [33, 181] width 11 height 11
click at [38, 214] on div at bounding box center [33, 211] width 11 height 11
click at [169, 521] on div "Eraser" at bounding box center [181, 662] width 28 height 9
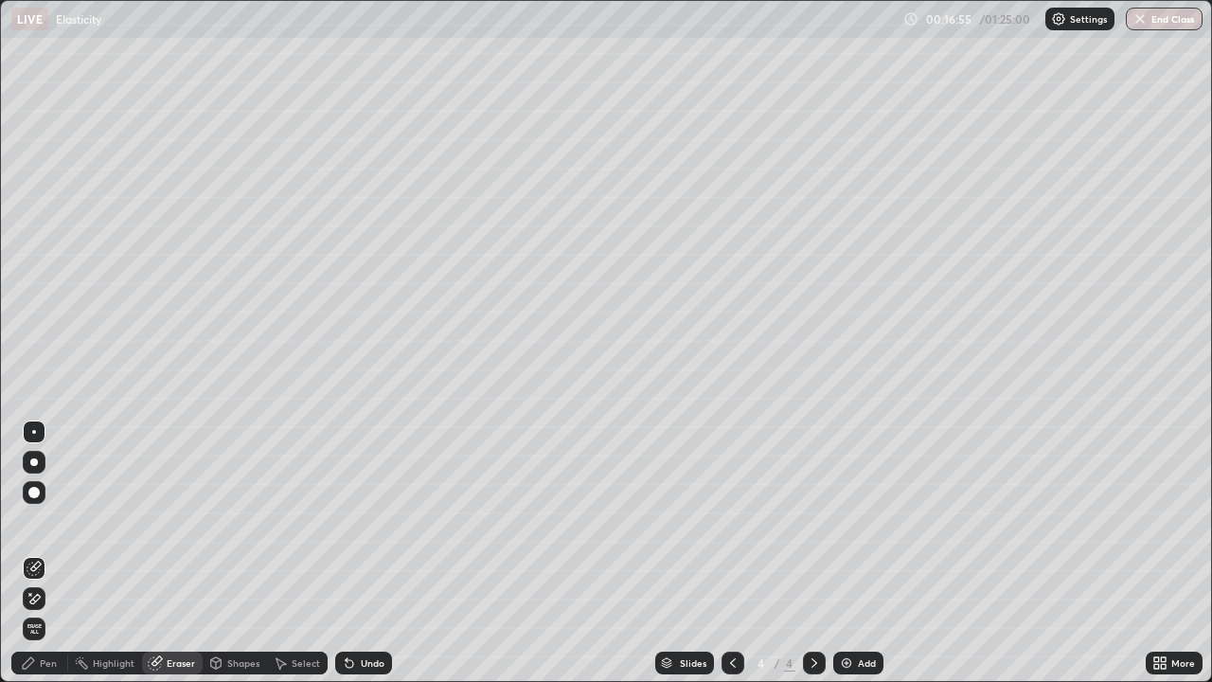
click at [44, 521] on div "Pen" at bounding box center [48, 662] width 17 height 9
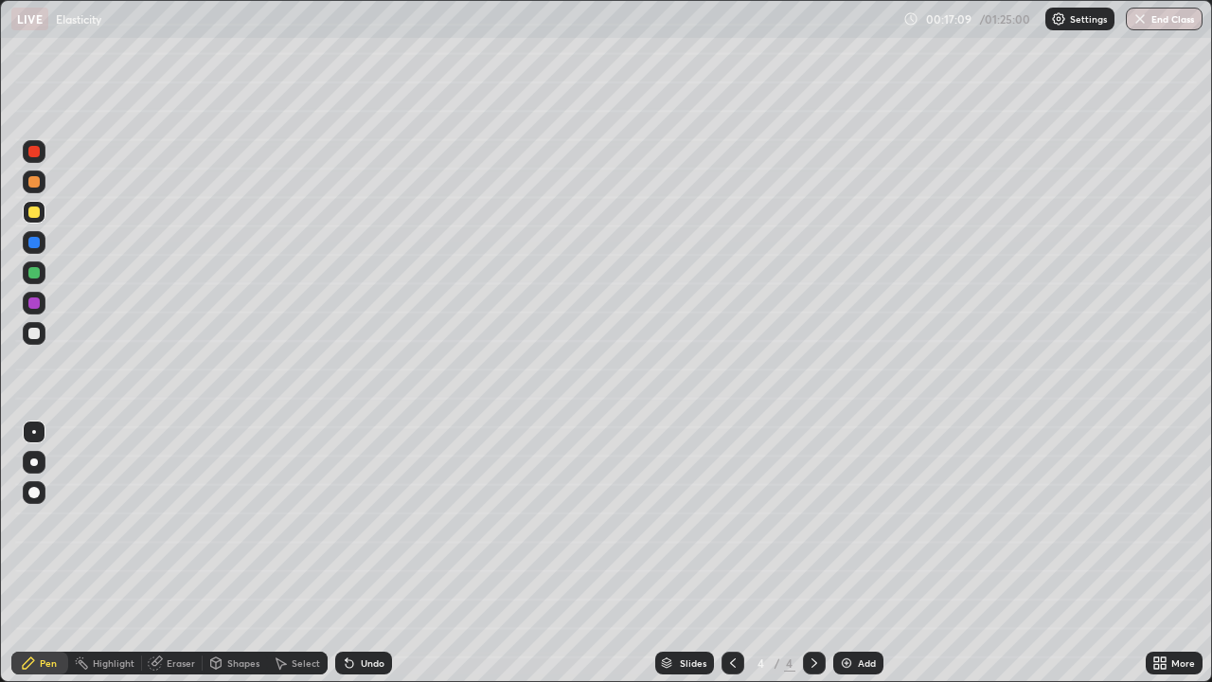
click at [43, 184] on div at bounding box center [34, 181] width 23 height 23
click at [38, 216] on div at bounding box center [33, 211] width 11 height 11
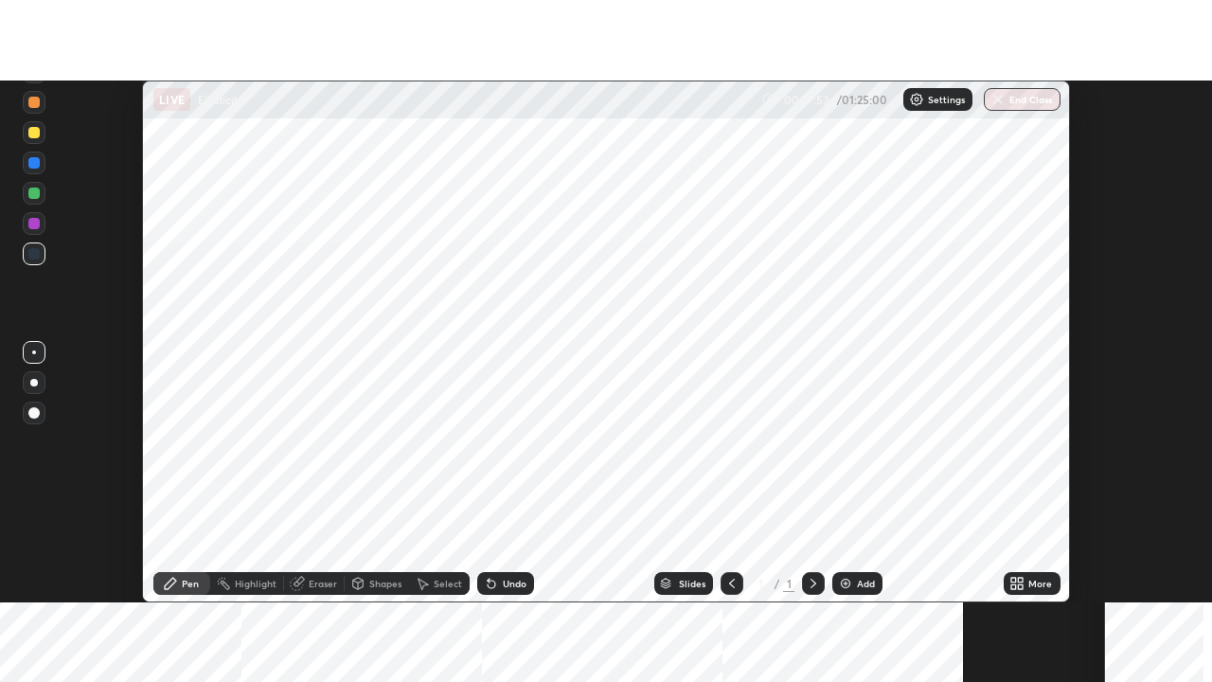
scroll to position [522, 1212]
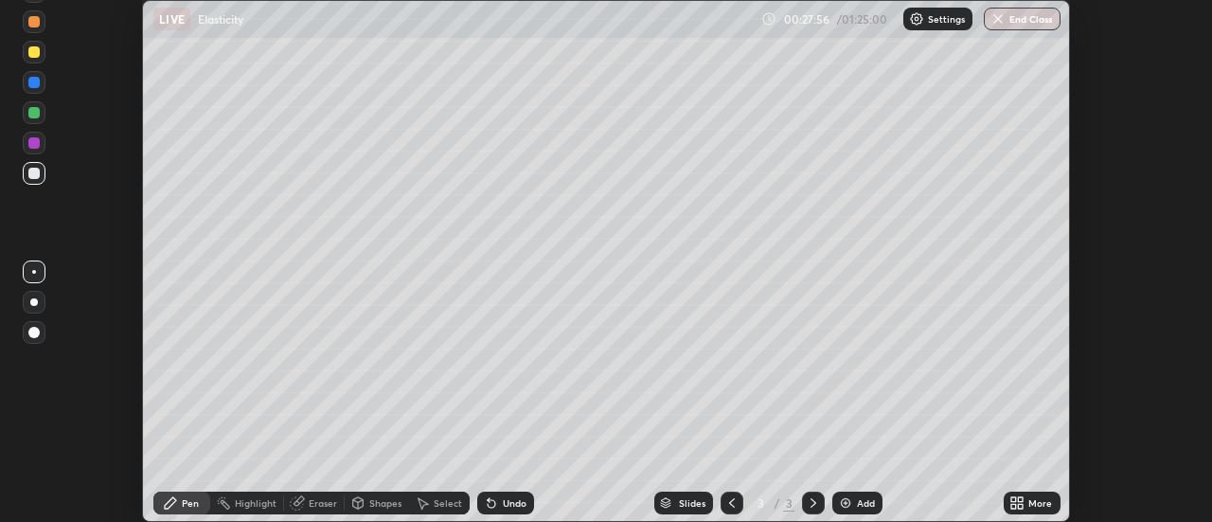
click at [1022, 500] on icon at bounding box center [1021, 499] width 5 height 5
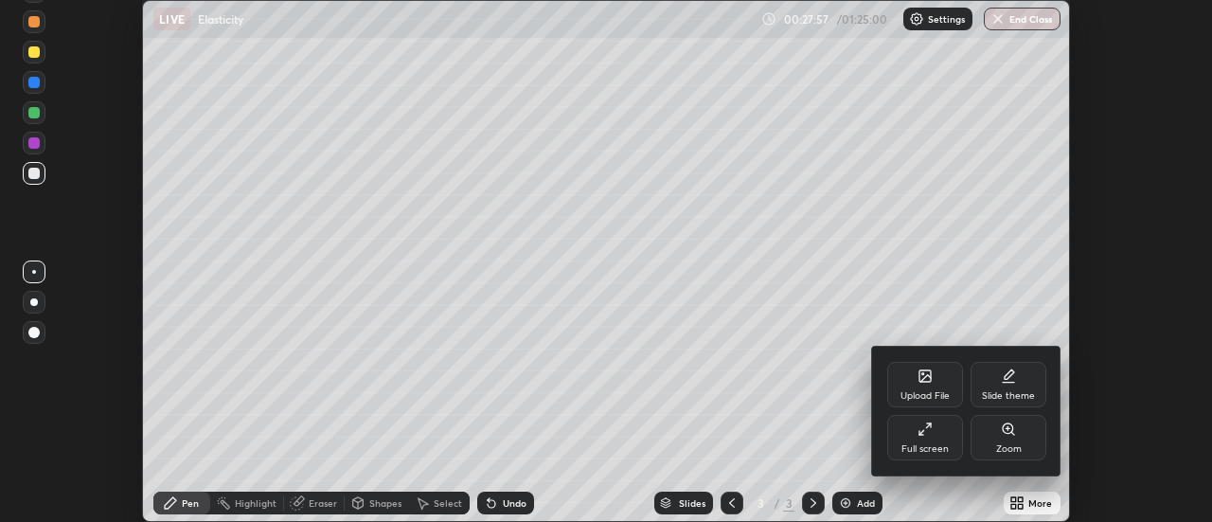
click at [944, 444] on div "Full screen" at bounding box center [924, 448] width 47 height 9
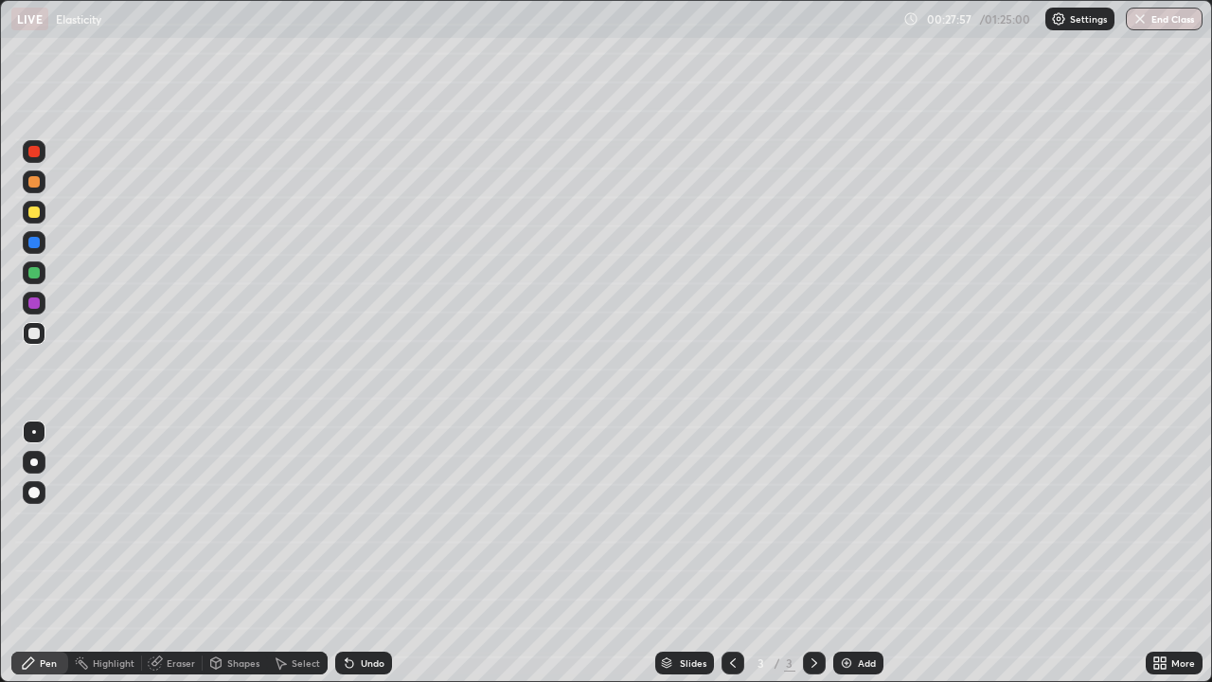
scroll to position [682, 1212]
click at [861, 521] on div "Add" at bounding box center [867, 662] width 18 height 9
click at [34, 462] on div at bounding box center [34, 462] width 8 height 8
click at [227, 521] on div "Shapes" at bounding box center [243, 662] width 32 height 9
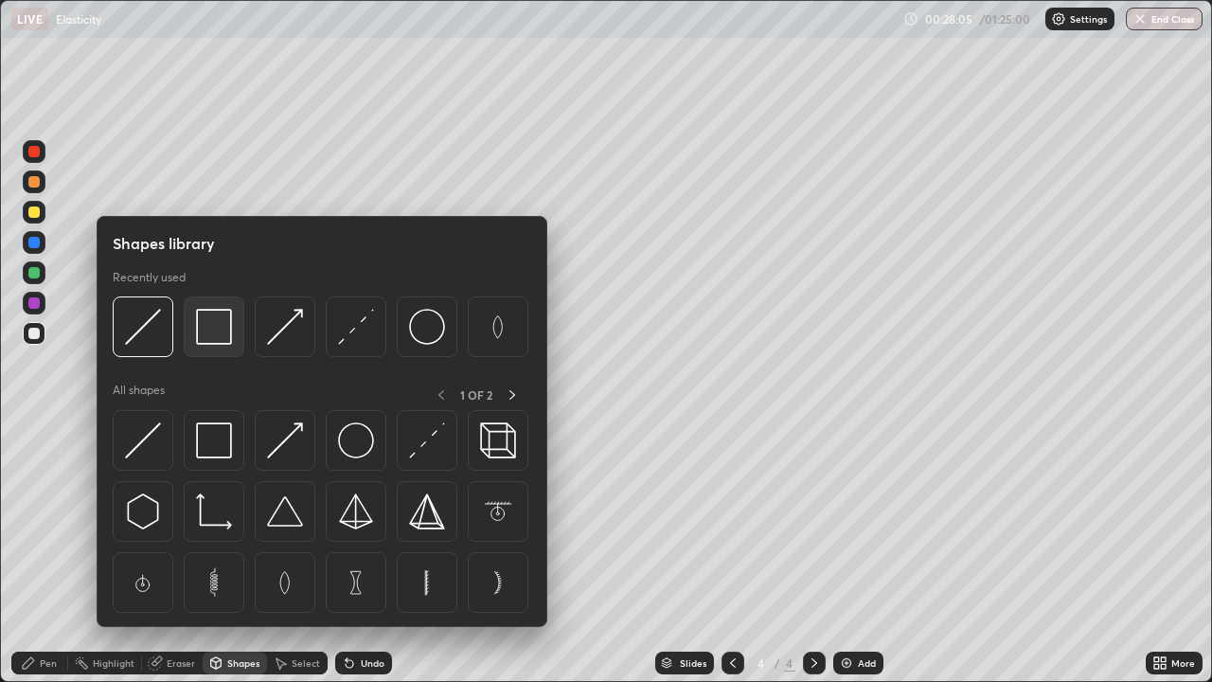
click at [218, 352] on div at bounding box center [214, 326] width 61 height 61
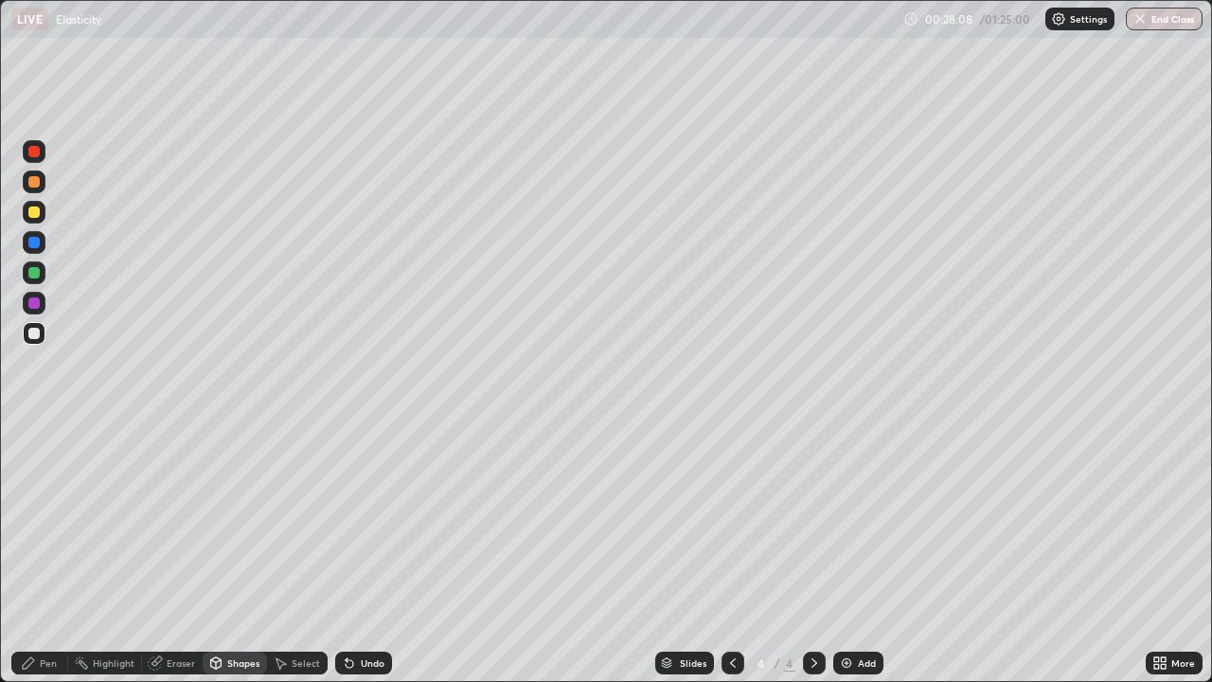
click at [50, 521] on div "Pen" at bounding box center [48, 662] width 17 height 9
click at [34, 432] on div at bounding box center [34, 432] width 4 height 4
click at [43, 213] on div at bounding box center [34, 212] width 23 height 23
click at [42, 340] on div at bounding box center [34, 333] width 23 height 23
click at [37, 219] on div at bounding box center [34, 212] width 23 height 23
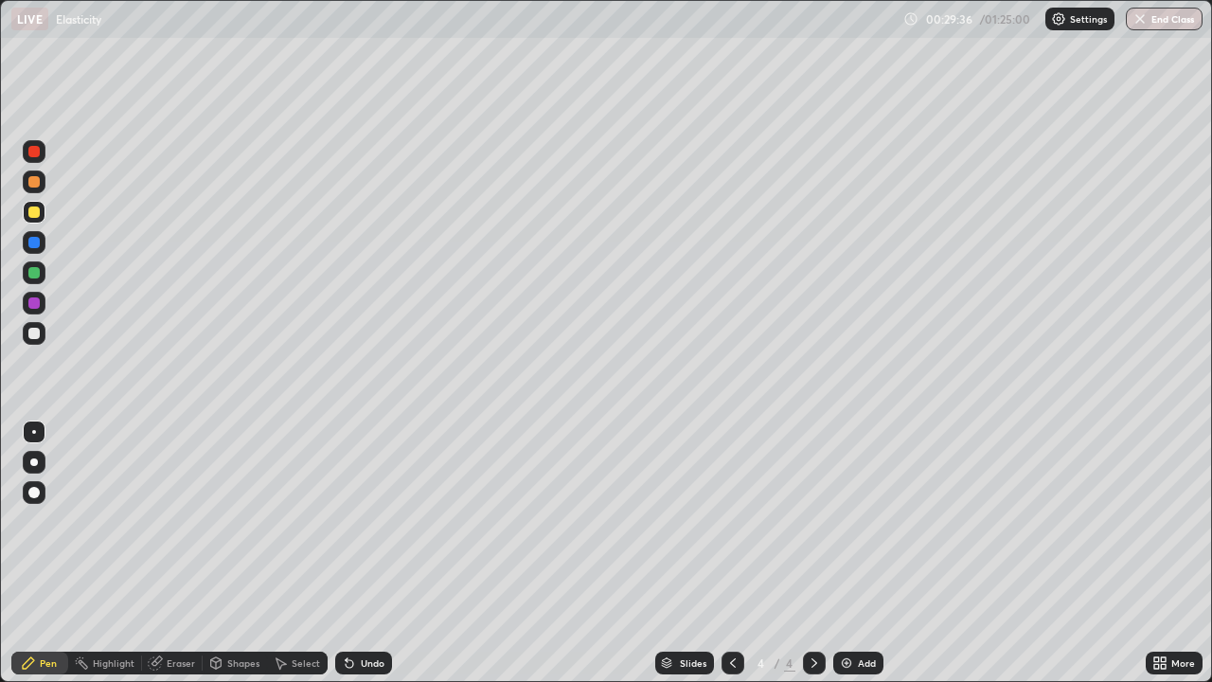
click at [44, 338] on div at bounding box center [34, 333] width 23 height 23
click at [42, 217] on div at bounding box center [34, 212] width 23 height 23
click at [1159, 521] on icon at bounding box center [1156, 666] width 5 height 5
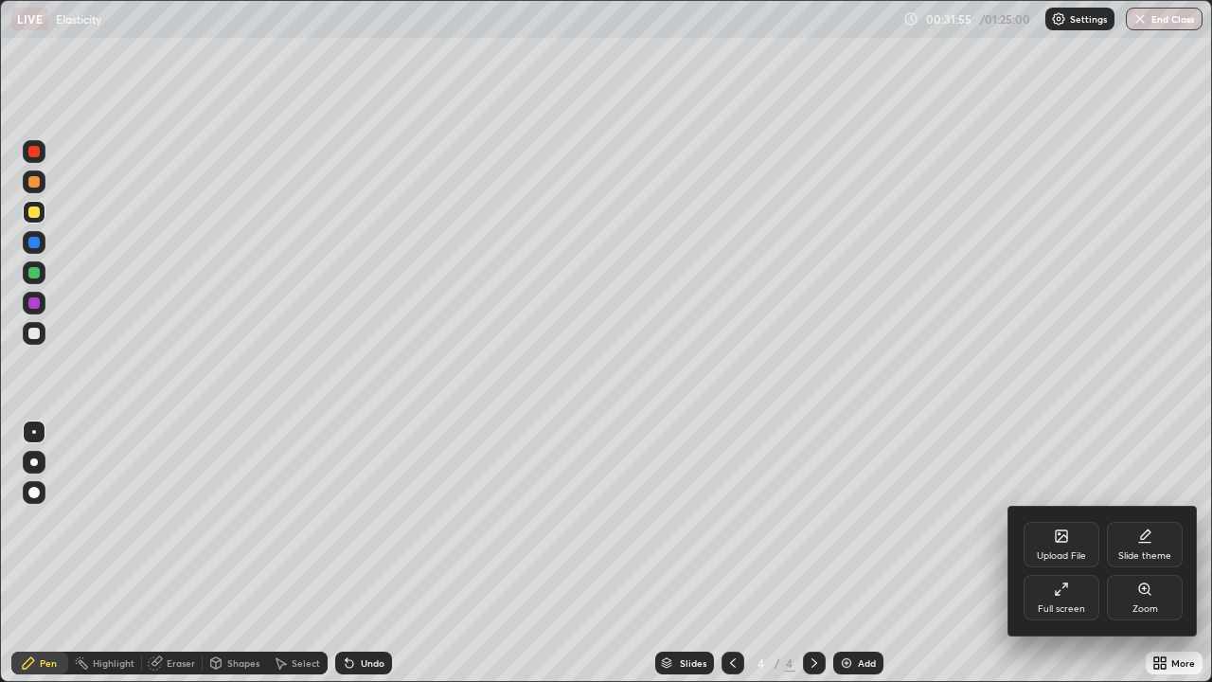
click at [1143, 521] on icon at bounding box center [1144, 542] width 11 height 0
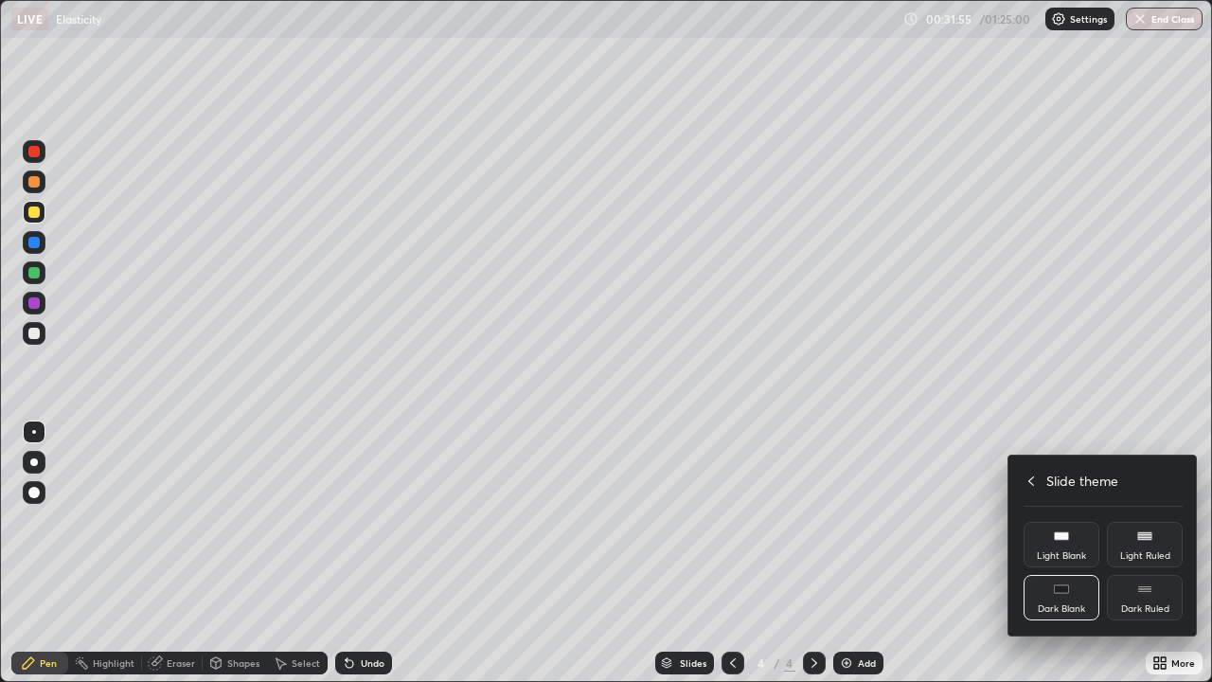
click at [1154, 521] on div "Light Ruled" at bounding box center [1145, 555] width 50 height 9
click at [1035, 480] on icon at bounding box center [1030, 480] width 15 height 15
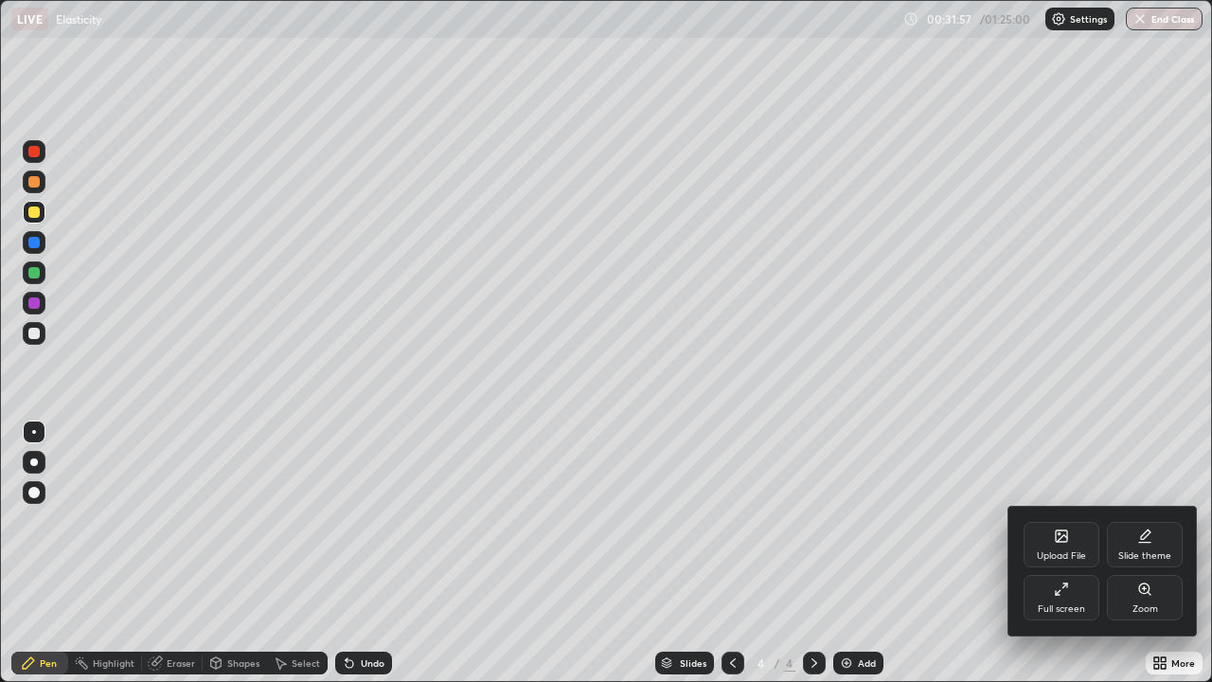
click at [1171, 521] on div at bounding box center [606, 341] width 1212 height 682
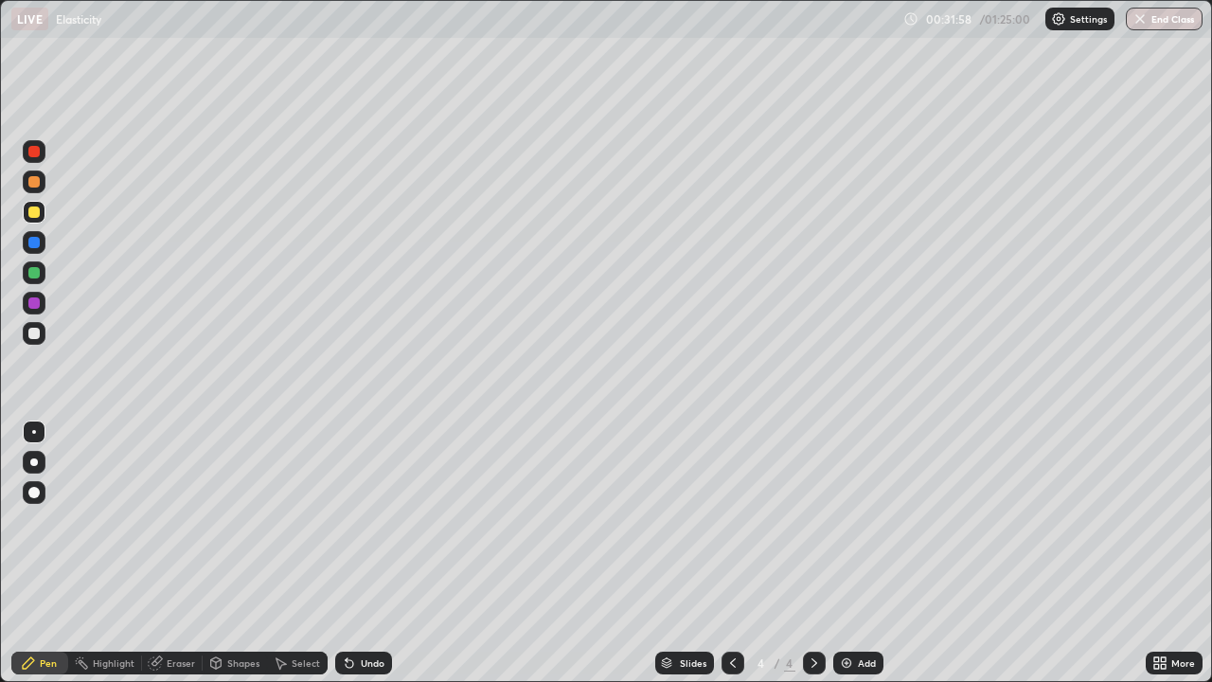
click at [855, 521] on div "Add" at bounding box center [858, 662] width 50 height 23
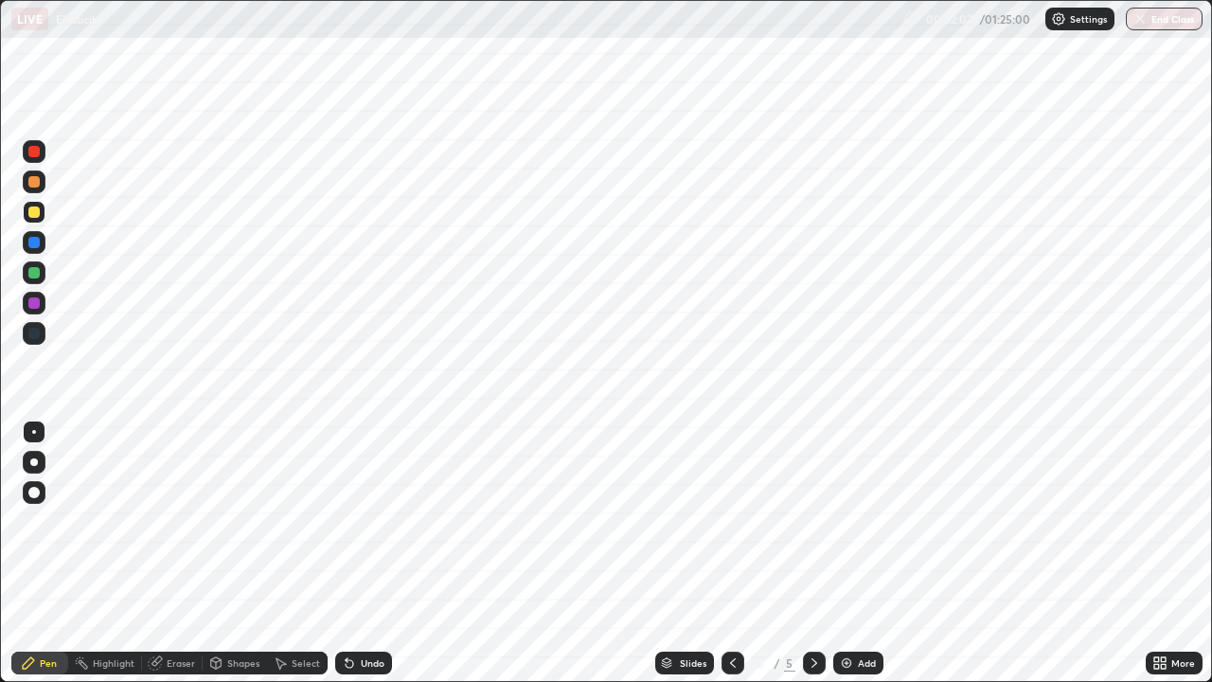
click at [1160, 521] on icon at bounding box center [1159, 662] width 15 height 15
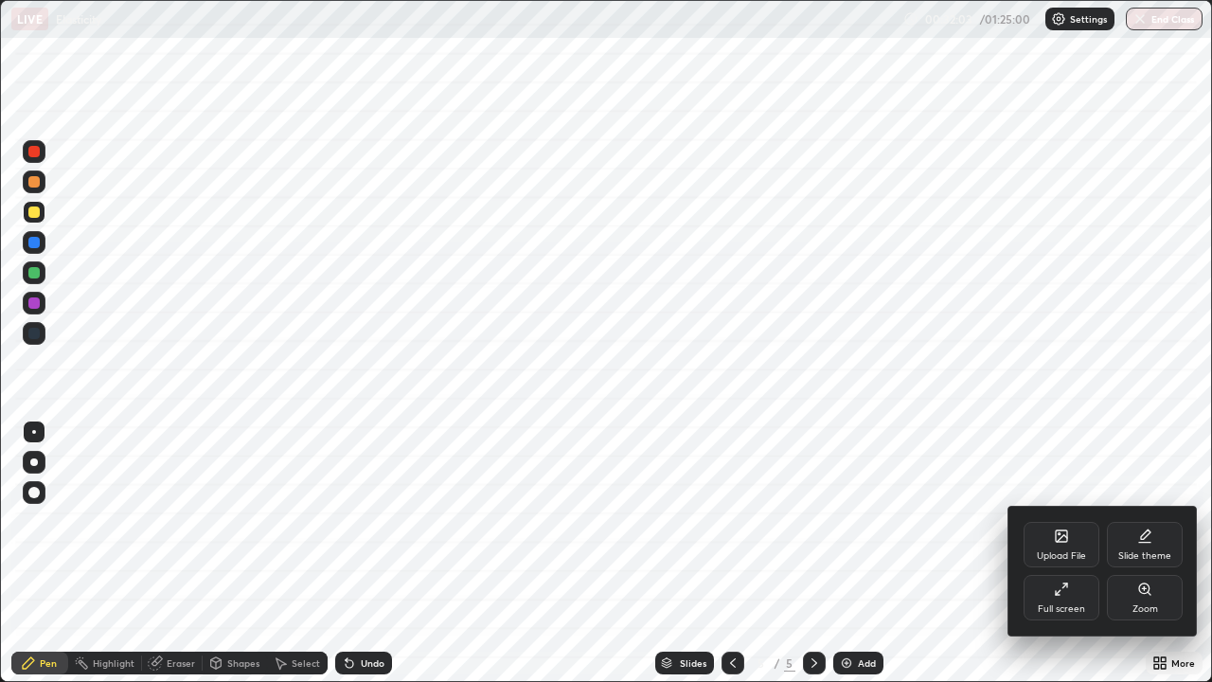
click at [1137, 521] on div "Slide theme" at bounding box center [1145, 544] width 76 height 45
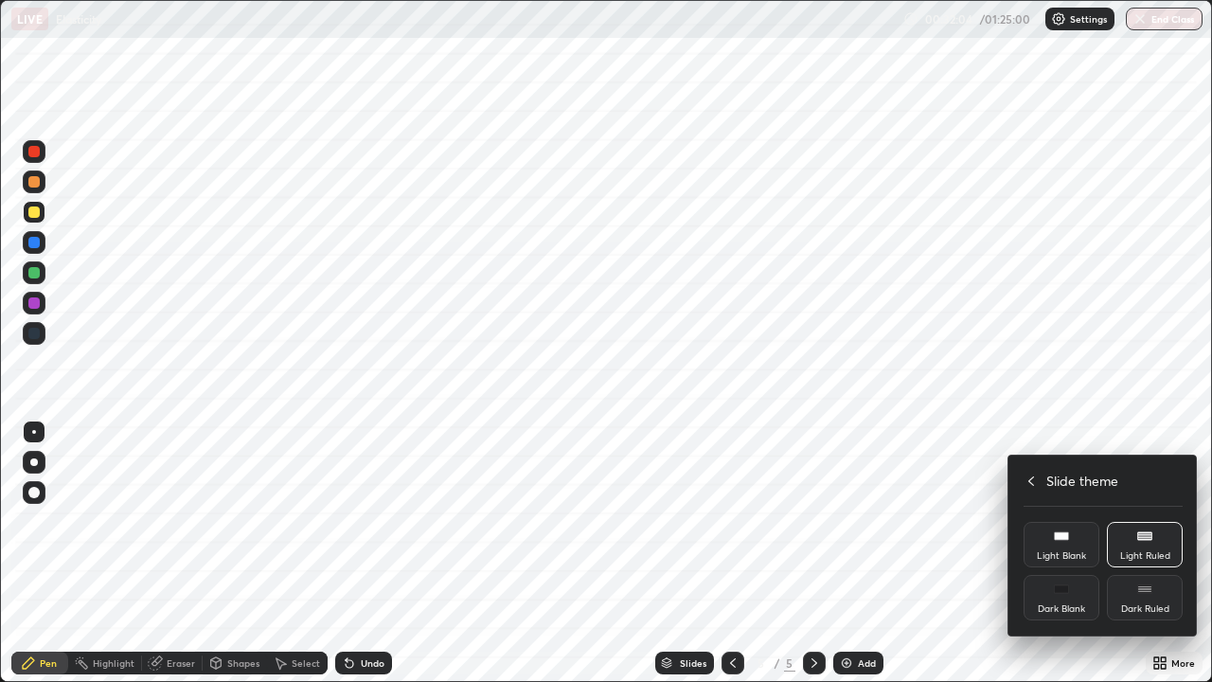
click at [1140, 521] on div "Dark Ruled" at bounding box center [1145, 597] width 76 height 45
click at [1031, 481] on icon at bounding box center [1030, 480] width 15 height 15
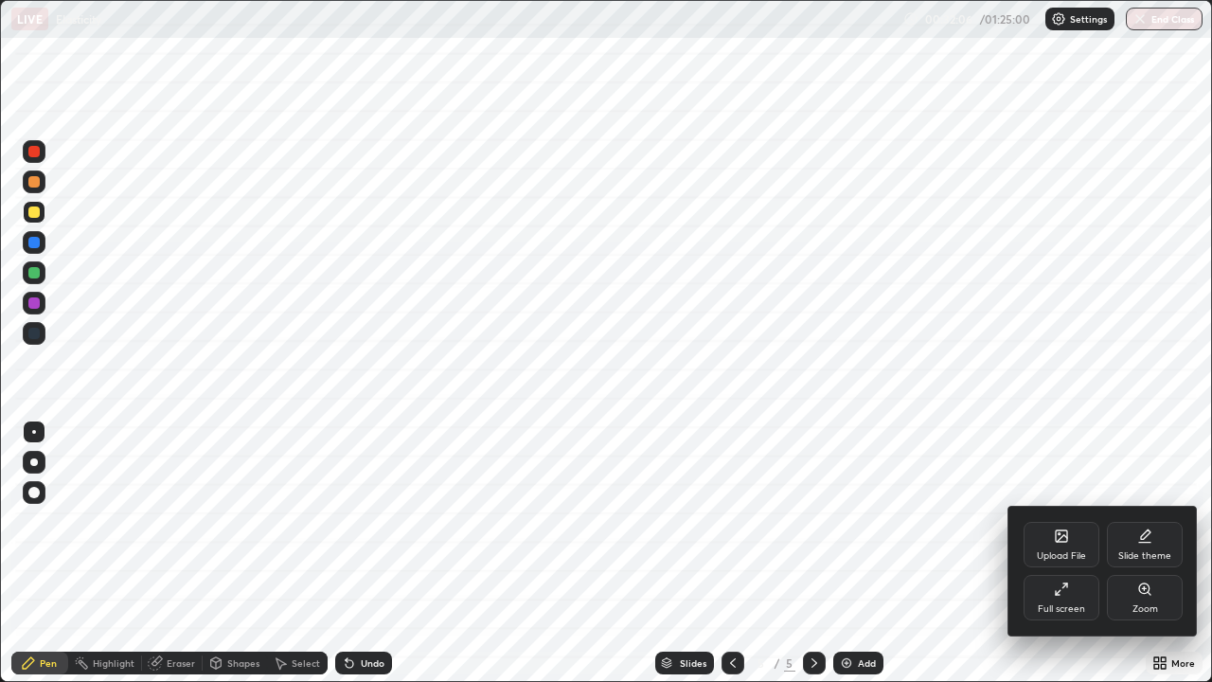
click at [1077, 422] on div at bounding box center [606, 341] width 1212 height 682
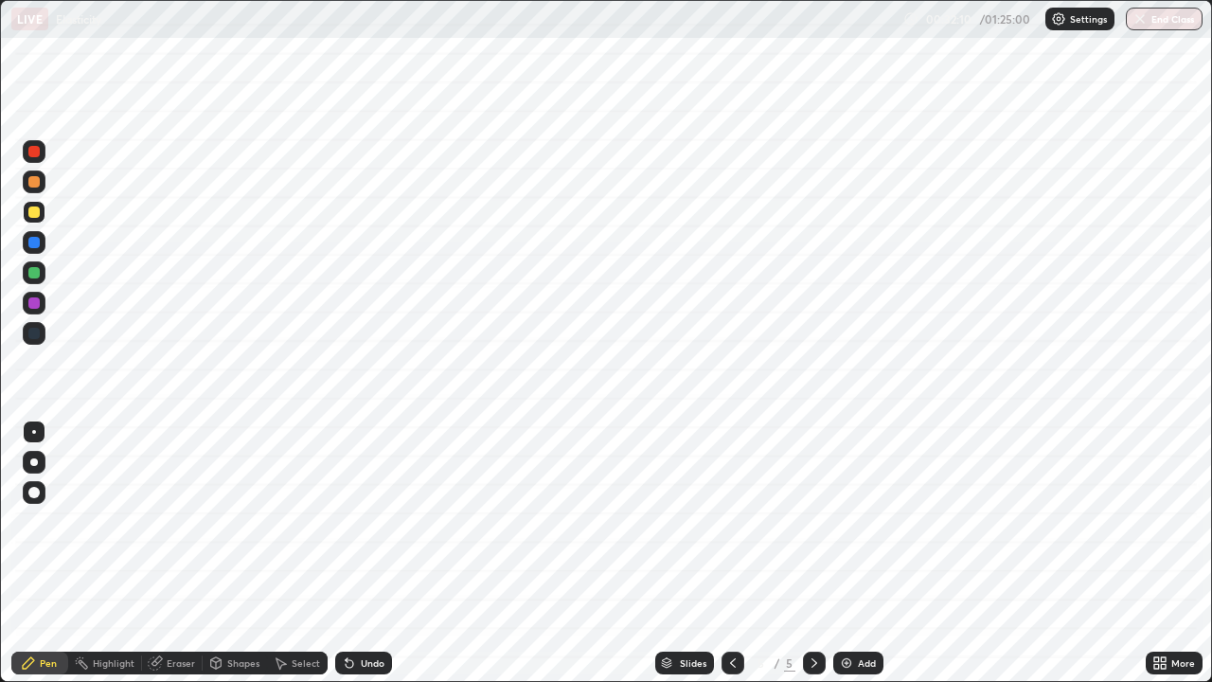
click at [858, 521] on div "Add" at bounding box center [867, 662] width 18 height 9
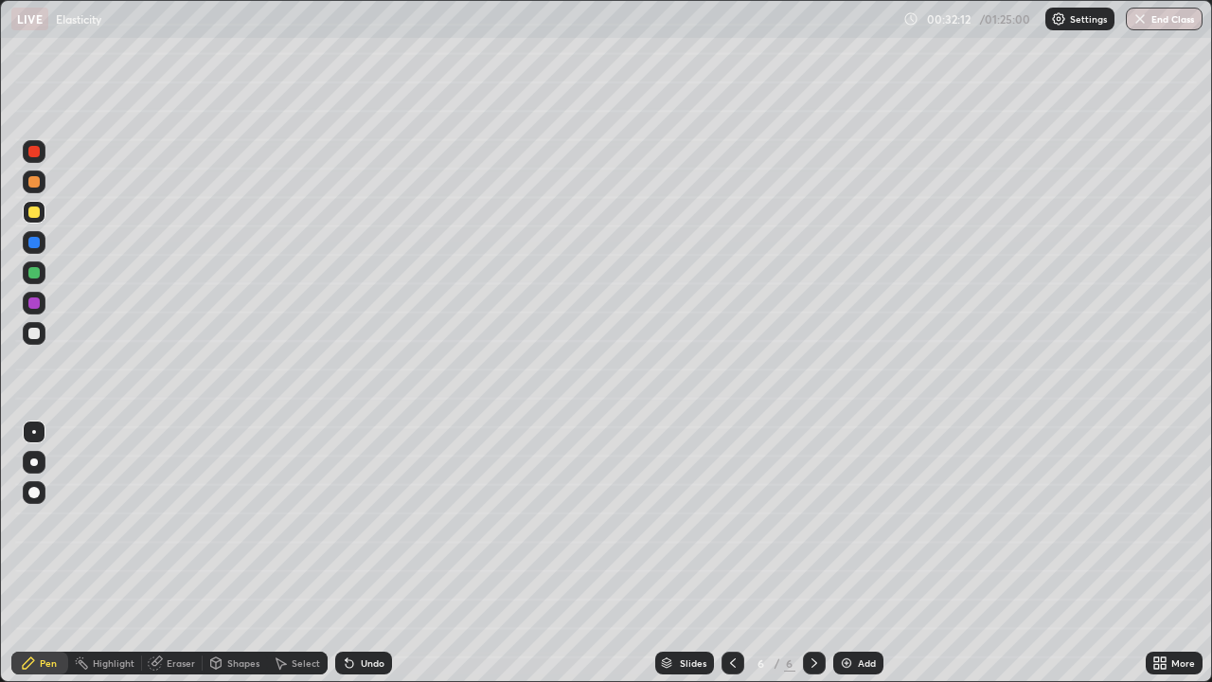
click at [31, 338] on div at bounding box center [33, 333] width 11 height 11
click at [34, 462] on div at bounding box center [34, 462] width 8 height 8
click at [33, 421] on div at bounding box center [34, 431] width 23 height 23
click at [36, 207] on div at bounding box center [33, 211] width 11 height 11
click at [35, 342] on div at bounding box center [34, 333] width 23 height 23
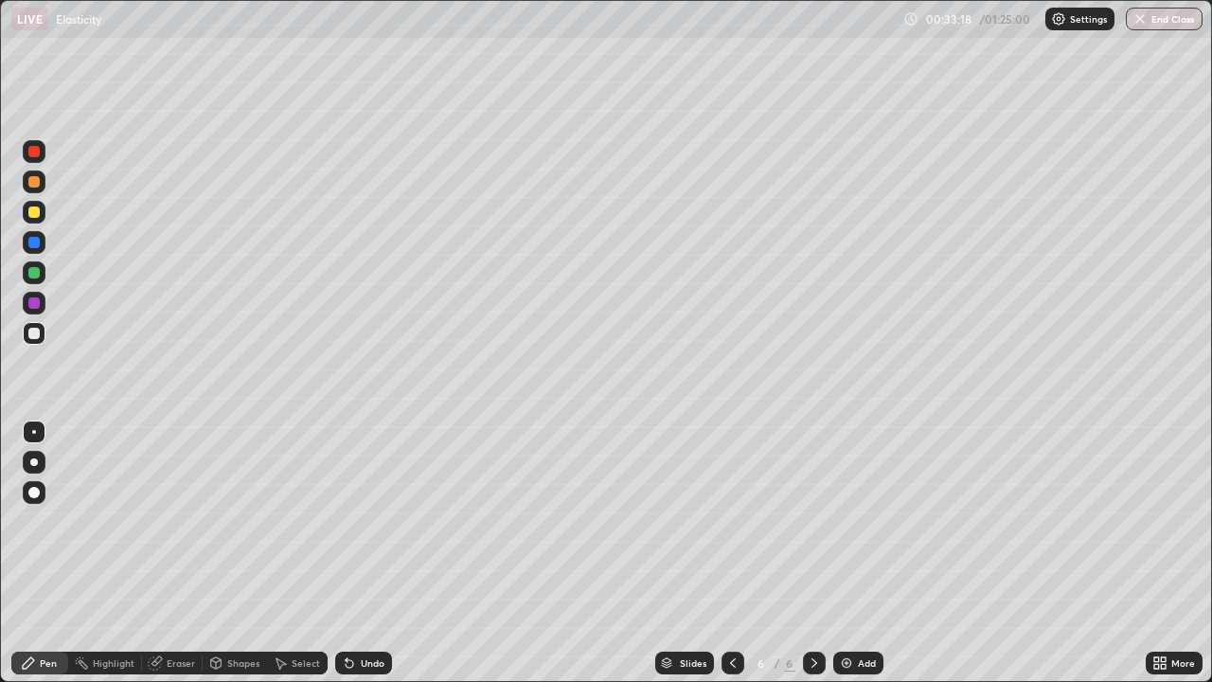
click at [36, 222] on div at bounding box center [34, 212] width 23 height 23
click at [34, 334] on div at bounding box center [33, 333] width 11 height 11
click at [38, 216] on div at bounding box center [33, 211] width 11 height 11
click at [33, 332] on div at bounding box center [33, 333] width 11 height 11
click at [173, 521] on div "Eraser" at bounding box center [181, 662] width 28 height 9
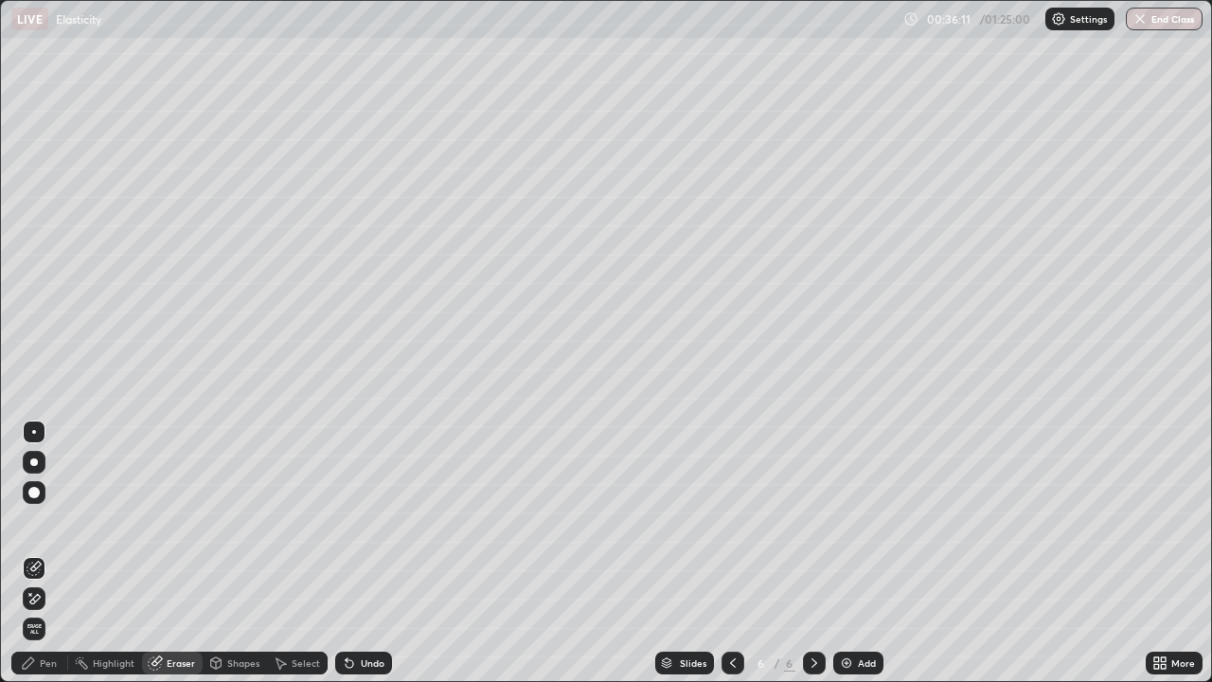
click at [43, 521] on div "Pen" at bounding box center [48, 662] width 17 height 9
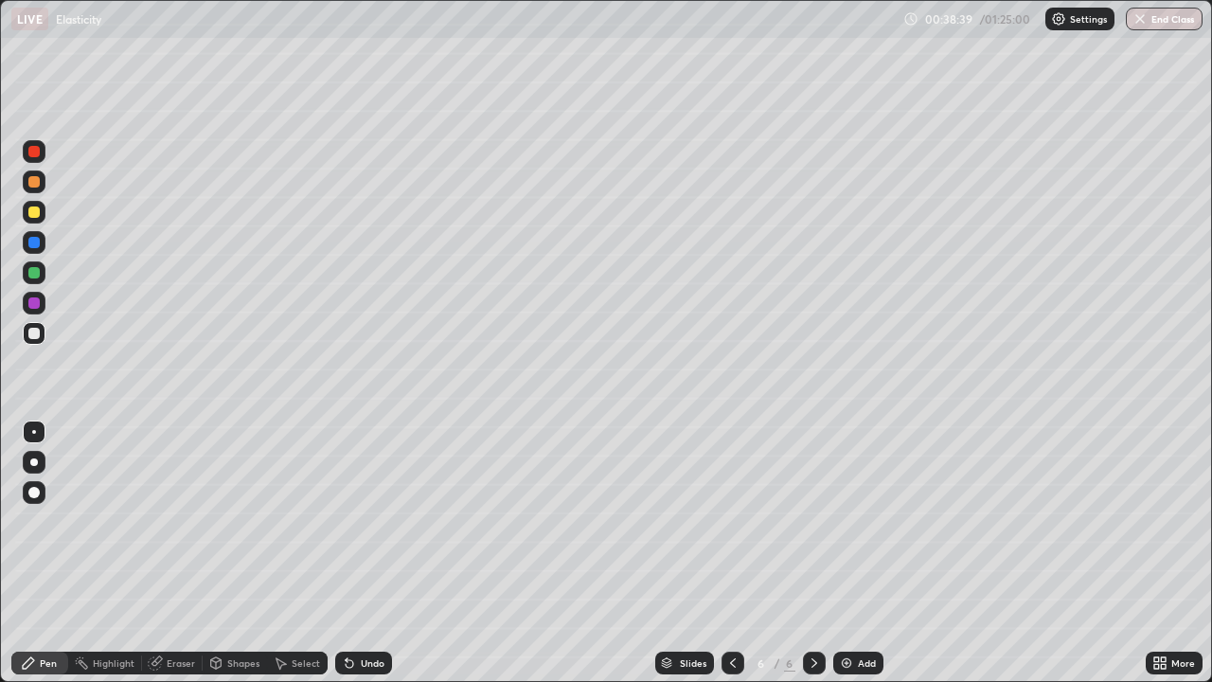
click at [858, 521] on div "Add" at bounding box center [867, 662] width 18 height 9
click at [34, 462] on div at bounding box center [34, 462] width 8 height 8
click at [34, 432] on div at bounding box center [34, 432] width 4 height 4
click at [29, 216] on div at bounding box center [33, 211] width 11 height 11
click at [36, 334] on div at bounding box center [33, 333] width 11 height 11
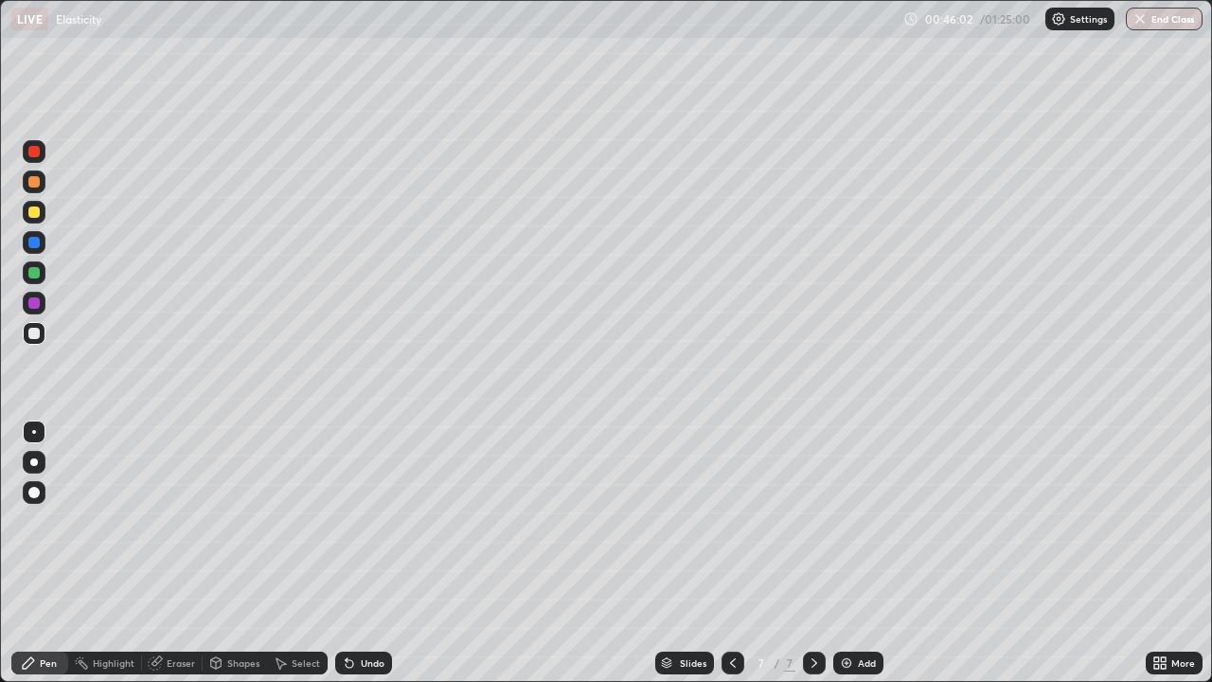
click at [236, 521] on div "Shapes" at bounding box center [243, 662] width 32 height 9
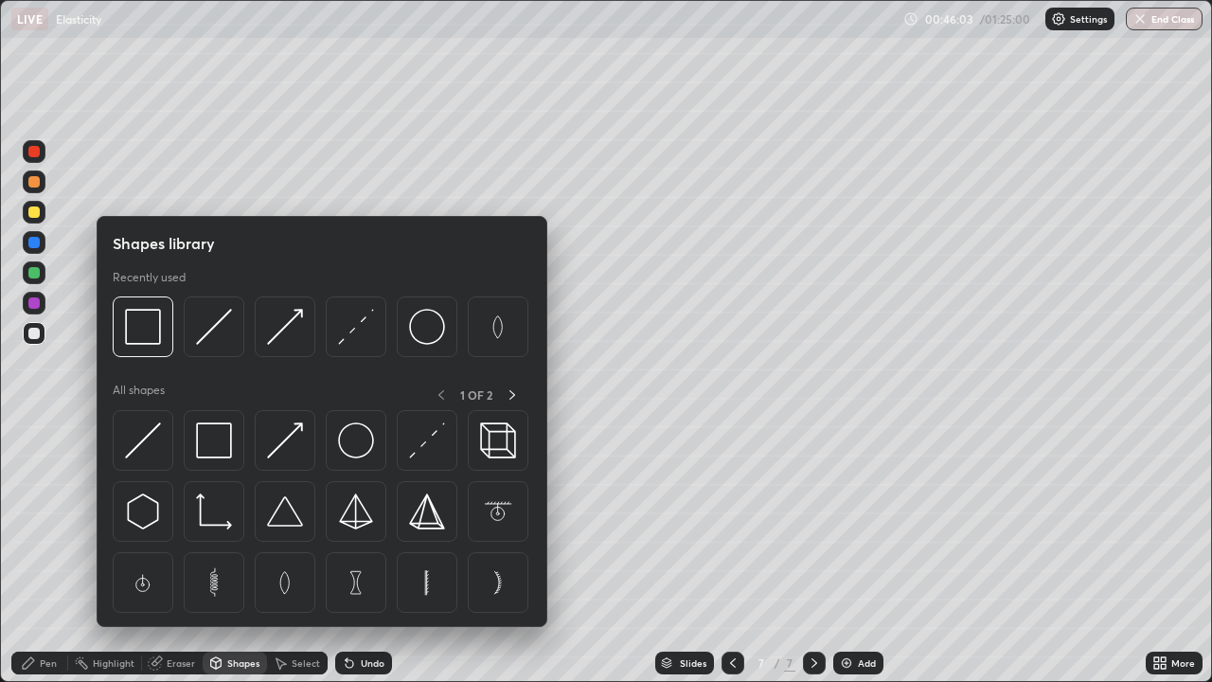
click at [50, 521] on div "Pen" at bounding box center [48, 662] width 17 height 9
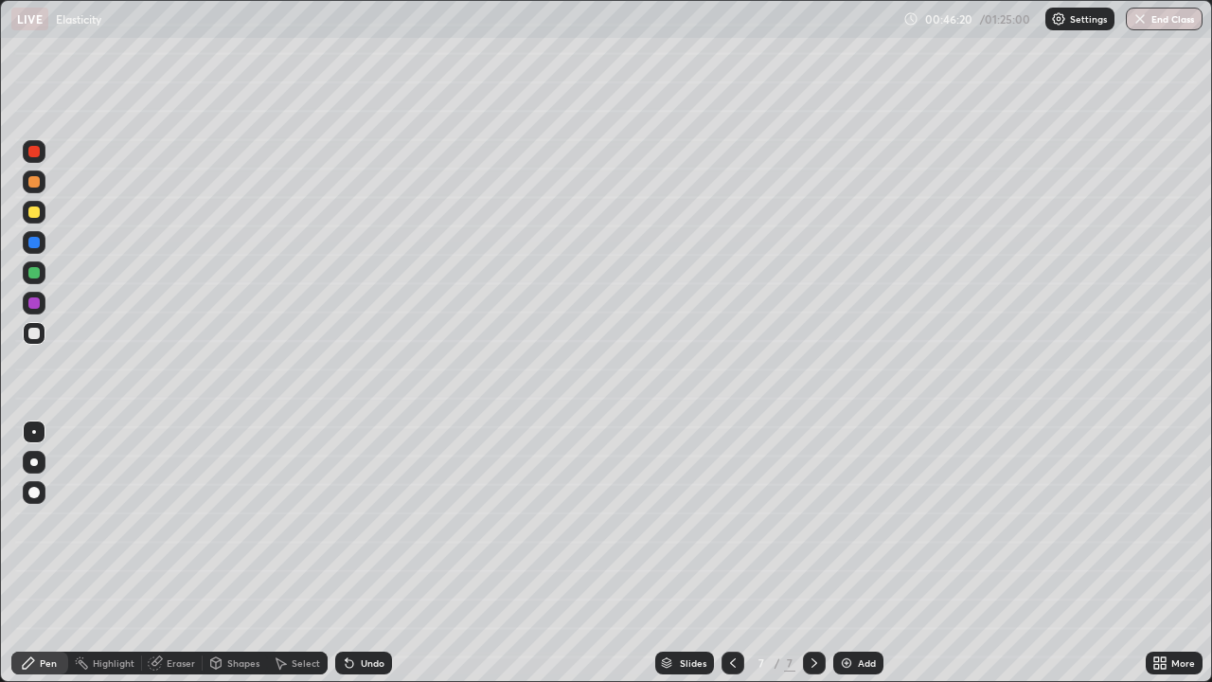
click at [844, 521] on img at bounding box center [846, 662] width 15 height 15
click at [34, 462] on div at bounding box center [34, 462] width 8 height 8
click at [347, 521] on icon at bounding box center [350, 664] width 8 height 8
click at [355, 521] on div "Undo" at bounding box center [363, 662] width 57 height 23
click at [361, 521] on div "Undo" at bounding box center [373, 662] width 24 height 9
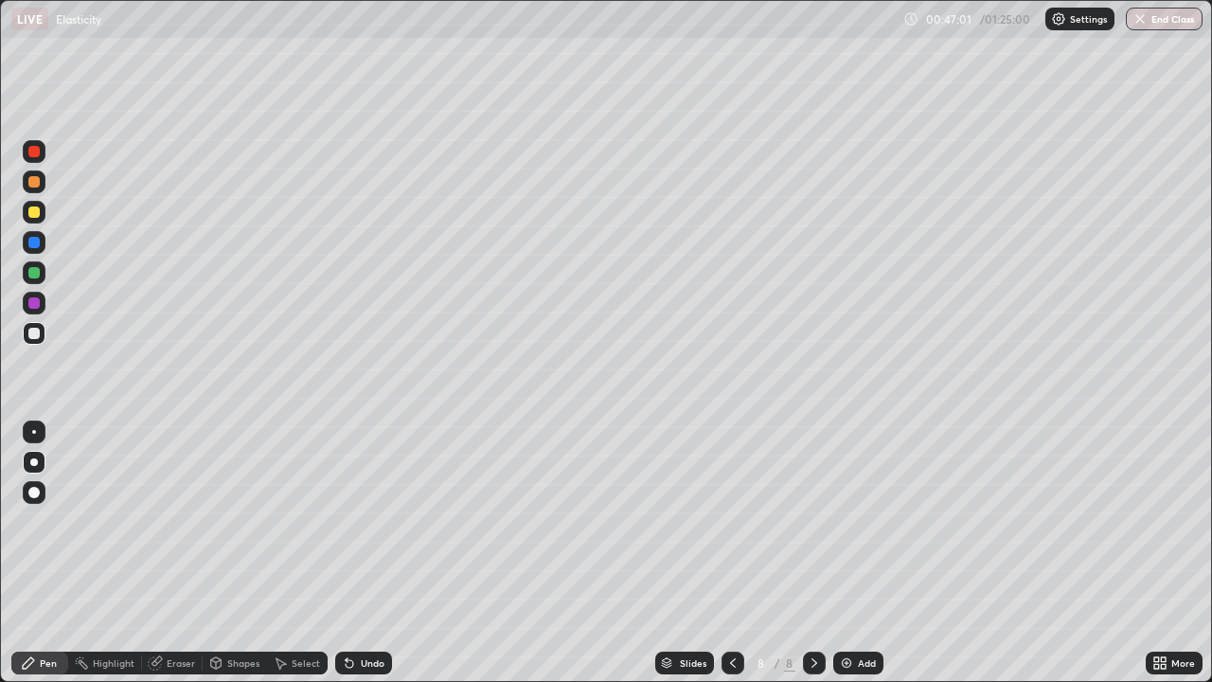
click at [355, 521] on div "Undo" at bounding box center [363, 662] width 57 height 23
click at [31, 334] on div at bounding box center [33, 333] width 11 height 11
click at [34, 432] on div at bounding box center [34, 432] width 4 height 4
click at [34, 183] on div at bounding box center [33, 181] width 11 height 11
click at [38, 274] on div at bounding box center [33, 272] width 11 height 11
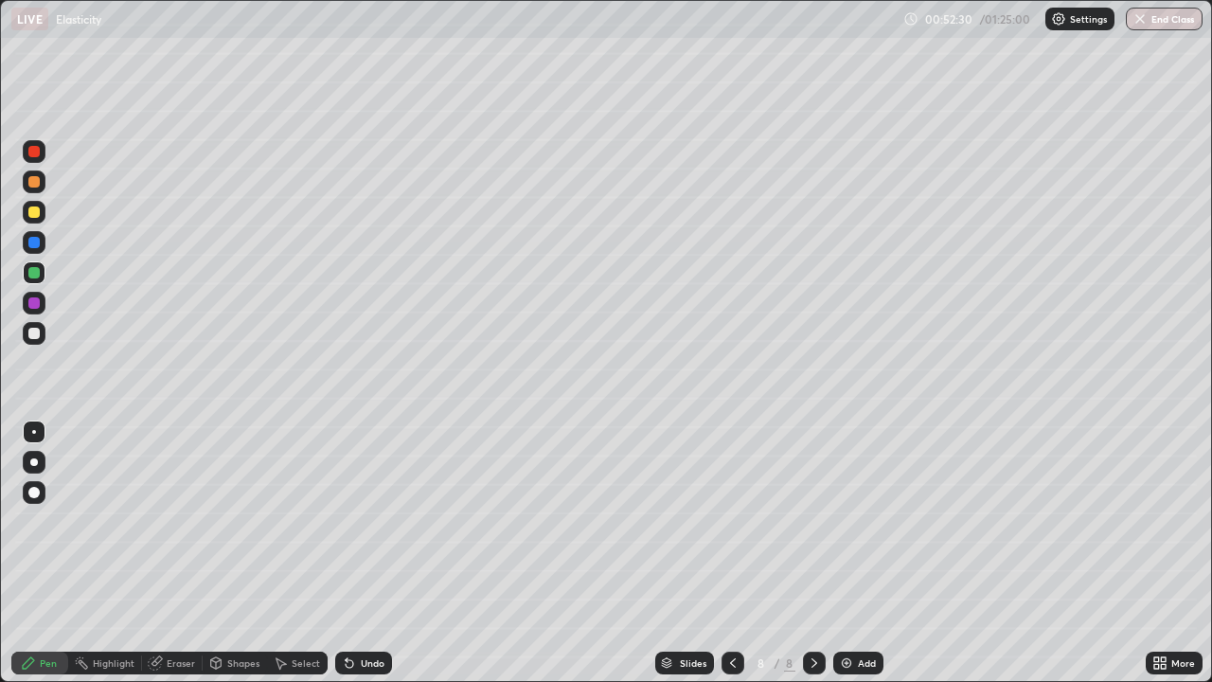
click at [169, 521] on div "Eraser" at bounding box center [181, 662] width 28 height 9
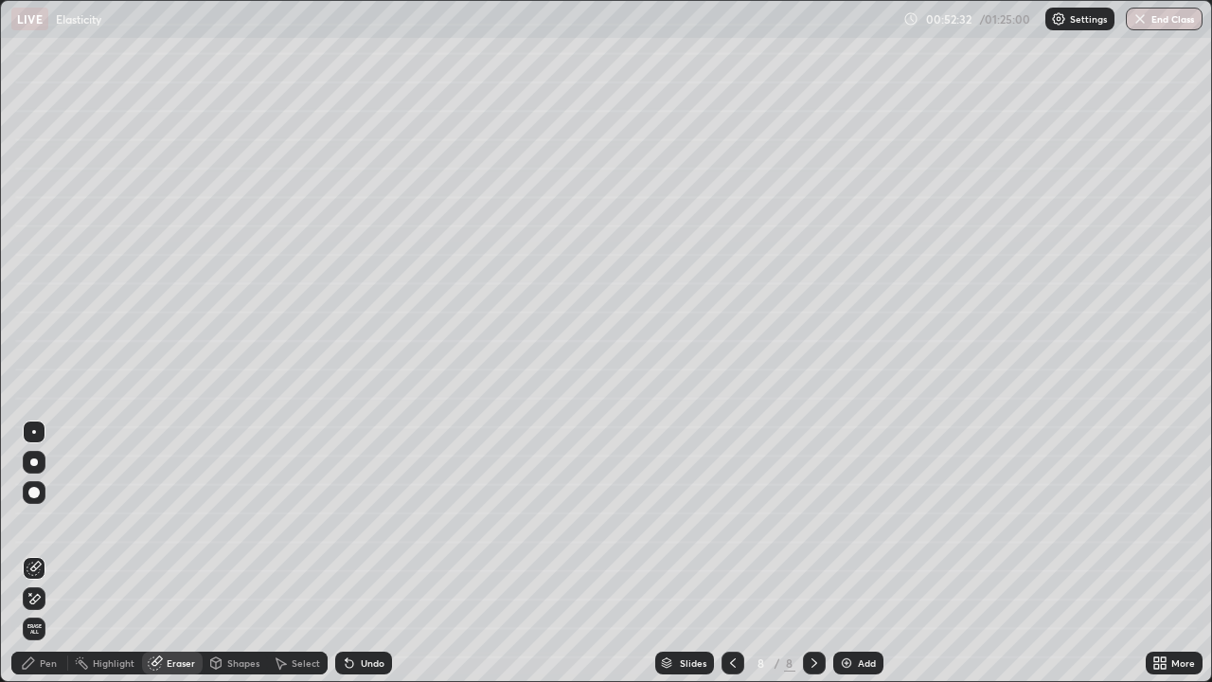
click at [47, 521] on div "Pen" at bounding box center [48, 662] width 17 height 9
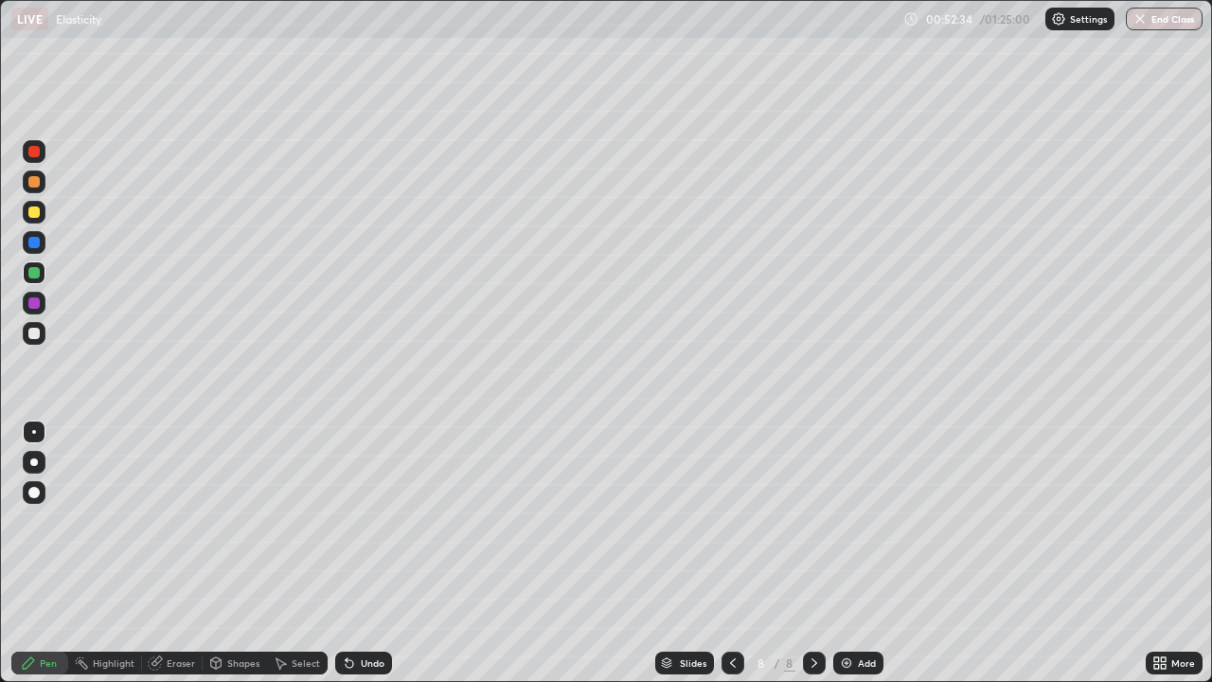
click at [34, 334] on div at bounding box center [33, 333] width 11 height 11
click at [848, 521] on img at bounding box center [846, 662] width 15 height 15
click at [34, 462] on div at bounding box center [34, 462] width 8 height 8
click at [858, 521] on div "Add" at bounding box center [867, 662] width 18 height 9
click at [39, 216] on div at bounding box center [33, 211] width 11 height 11
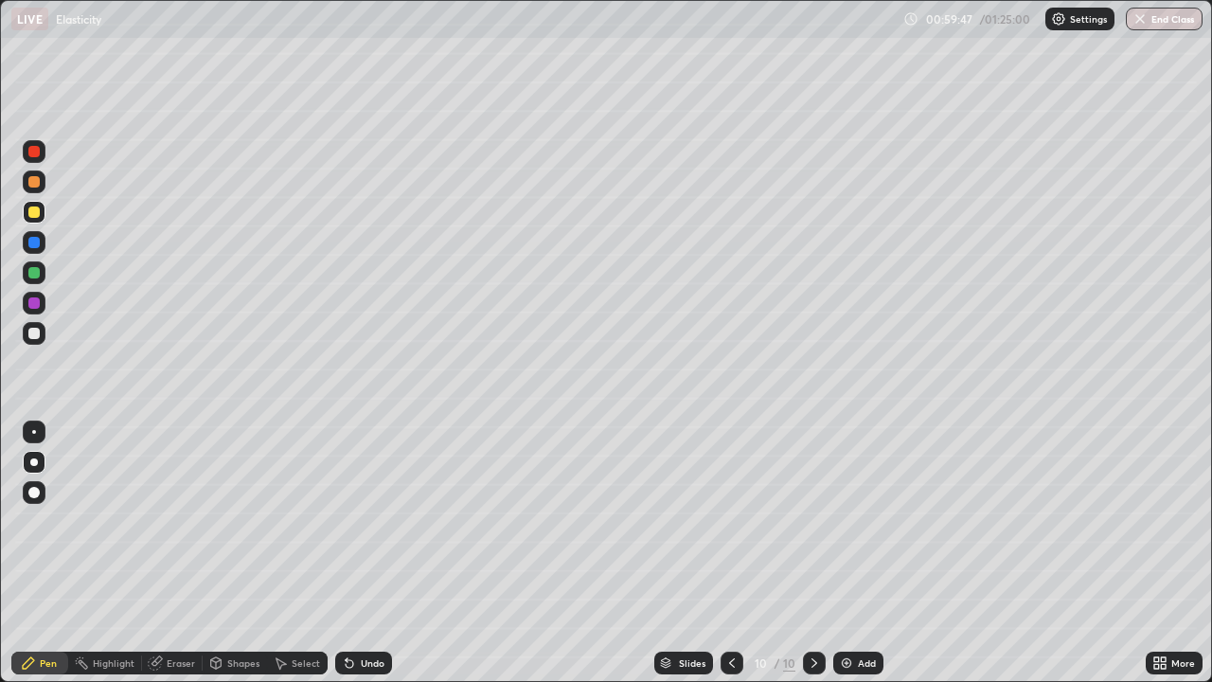
click at [35, 333] on div at bounding box center [33, 333] width 11 height 11
click at [34, 334] on div at bounding box center [33, 333] width 11 height 11
click at [849, 521] on img at bounding box center [846, 662] width 15 height 15
click at [35, 433] on div at bounding box center [34, 432] width 4 height 4
click at [38, 276] on div at bounding box center [33, 272] width 11 height 11
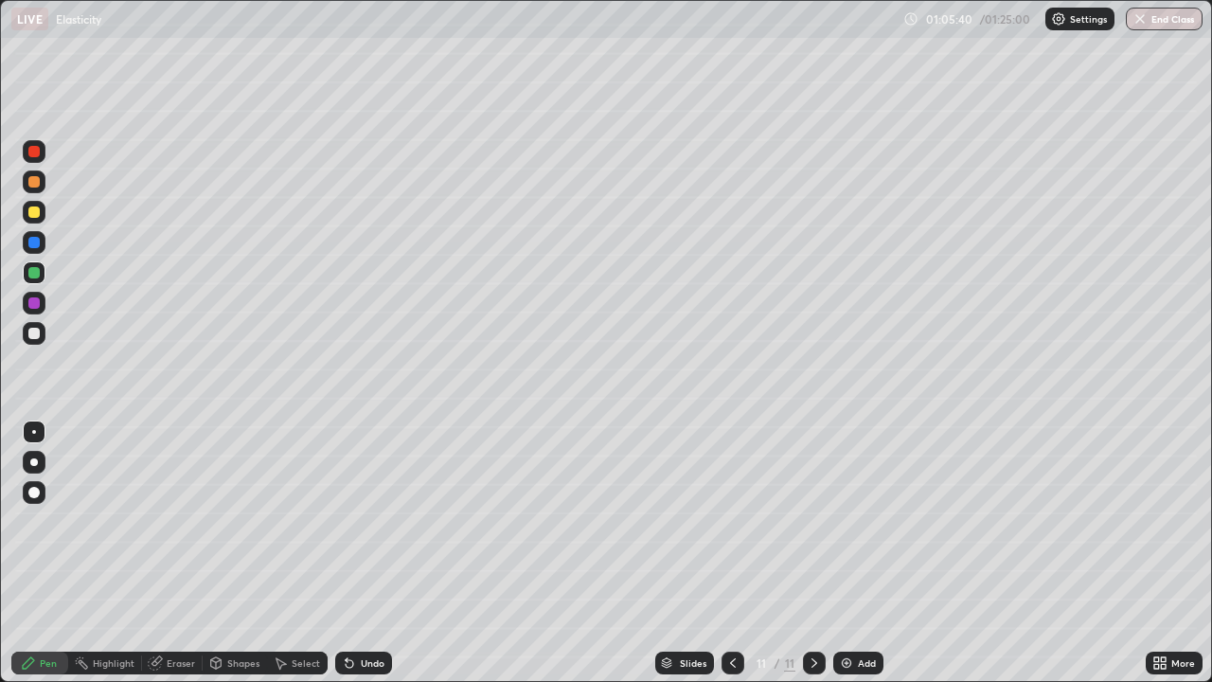
click at [34, 334] on div at bounding box center [33, 333] width 11 height 11
click at [38, 276] on div at bounding box center [33, 272] width 11 height 11
click at [731, 521] on icon at bounding box center [732, 662] width 15 height 15
click at [722, 521] on div at bounding box center [732, 662] width 23 height 23
click at [730, 521] on icon at bounding box center [733, 662] width 6 height 9
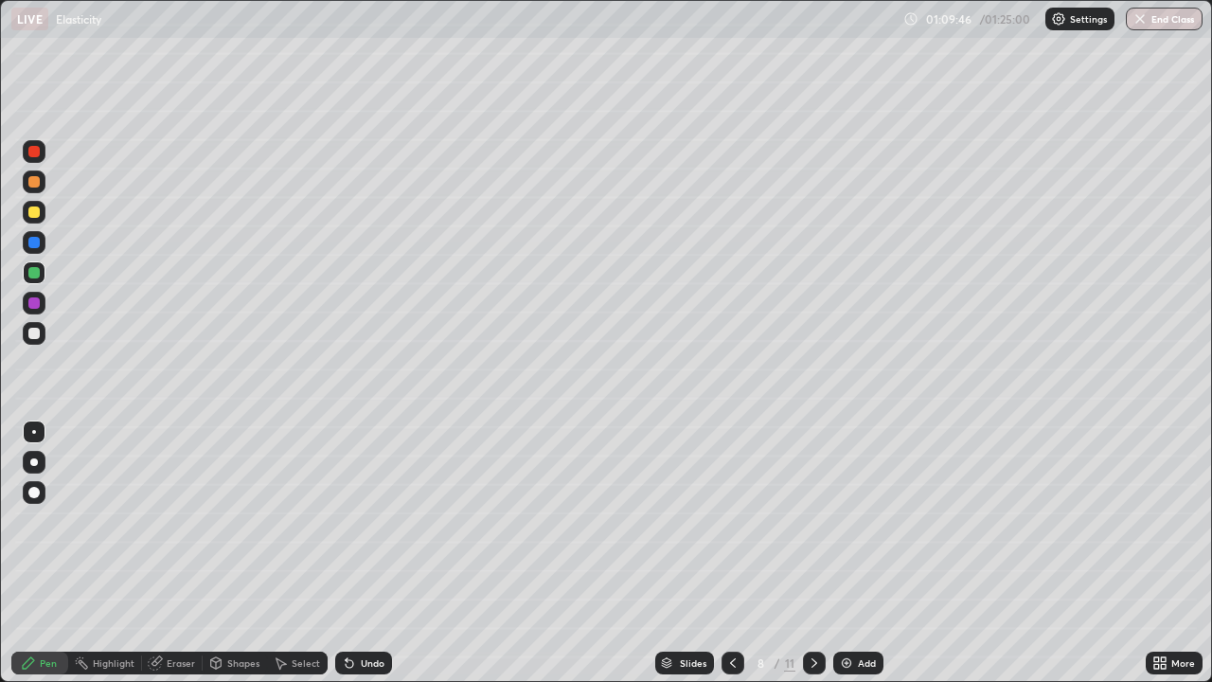
click at [814, 521] on icon at bounding box center [814, 662] width 15 height 15
click at [807, 521] on icon at bounding box center [814, 662] width 15 height 15
click at [1161, 24] on button "End Class" at bounding box center [1164, 19] width 77 height 23
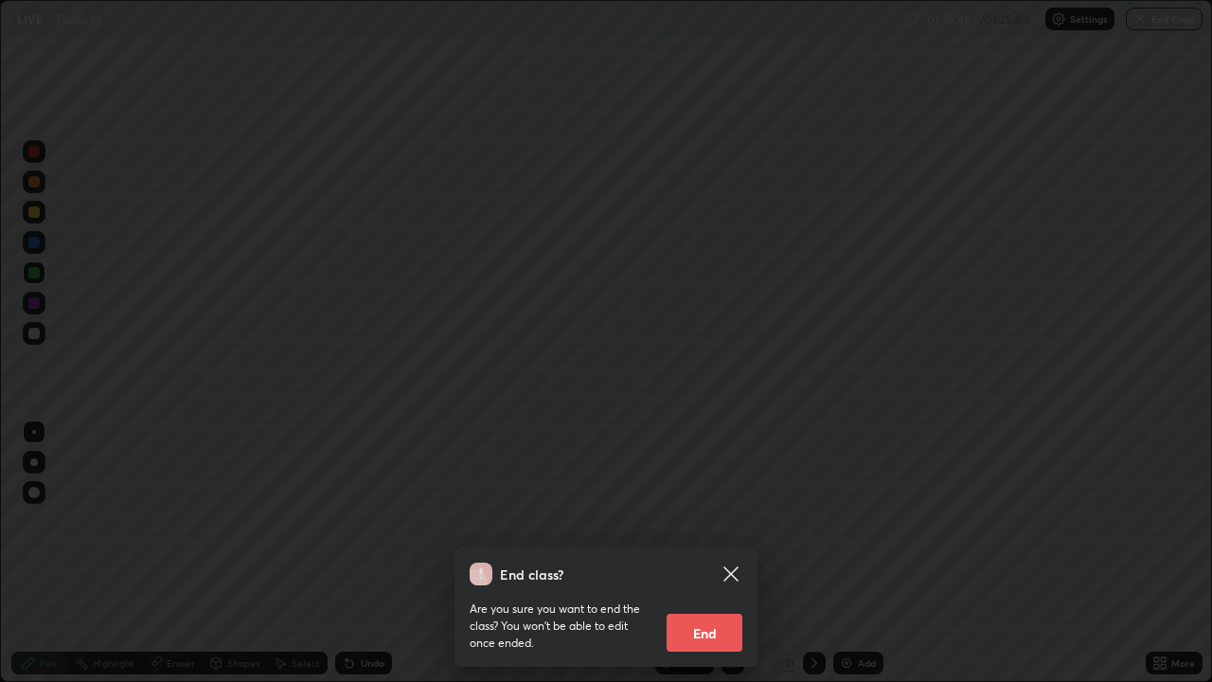
click at [712, 521] on button "End" at bounding box center [705, 632] width 76 height 38
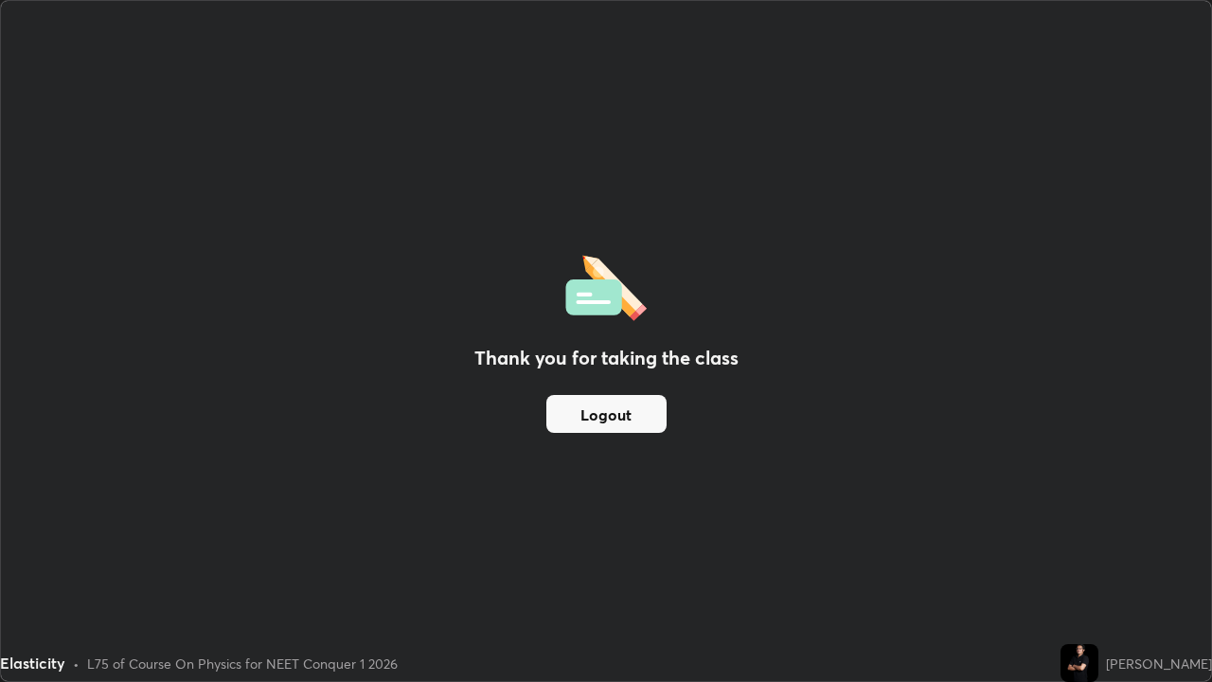
click at [623, 416] on button "Logout" at bounding box center [606, 414] width 120 height 38
click at [627, 416] on button "Logout" at bounding box center [606, 414] width 120 height 38
